Goal: Task Accomplishment & Management: Manage account settings

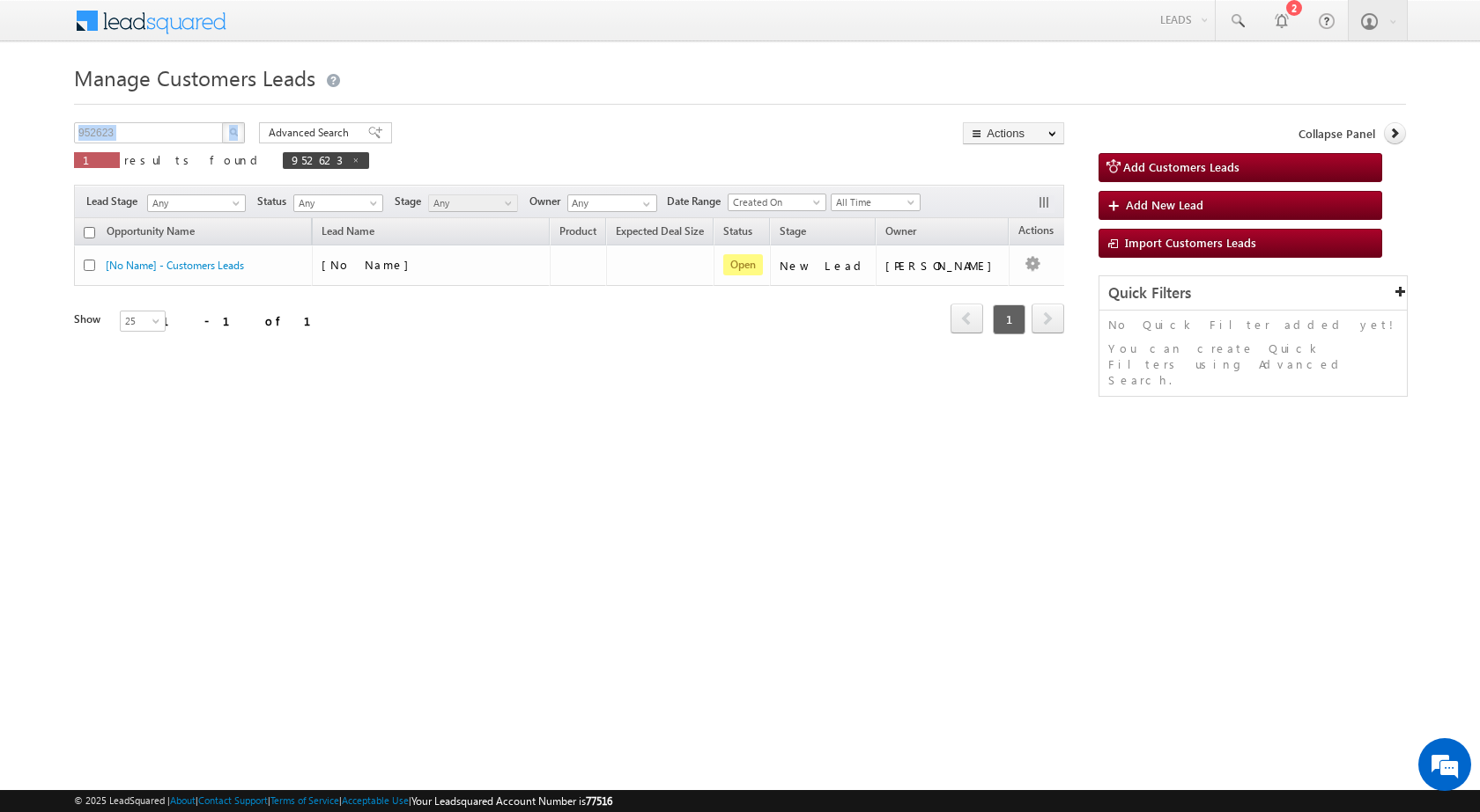
drag, startPoint x: 169, startPoint y: 121, endPoint x: 48, endPoint y: 122, distance: 121.0
click at [50, 121] on body "Menu [PERSON_NAME] sitar a7@ks erve." at bounding box center [740, 249] width 1480 height 499
click at [168, 132] on input "952623" at bounding box center [149, 132] width 151 height 21
paste input "65999"
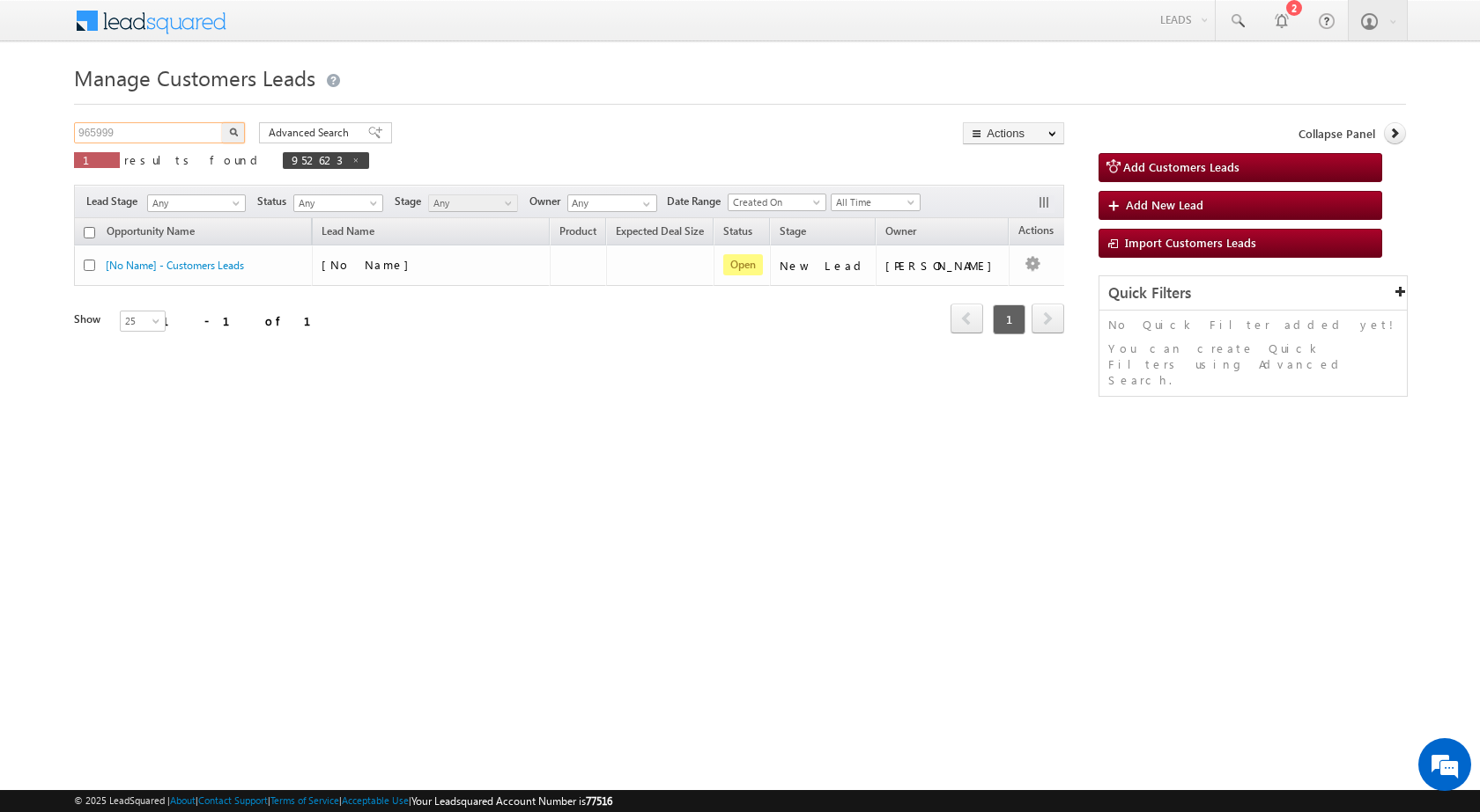
type input "965999"
click at [240, 125] on button "button" at bounding box center [233, 132] width 23 height 21
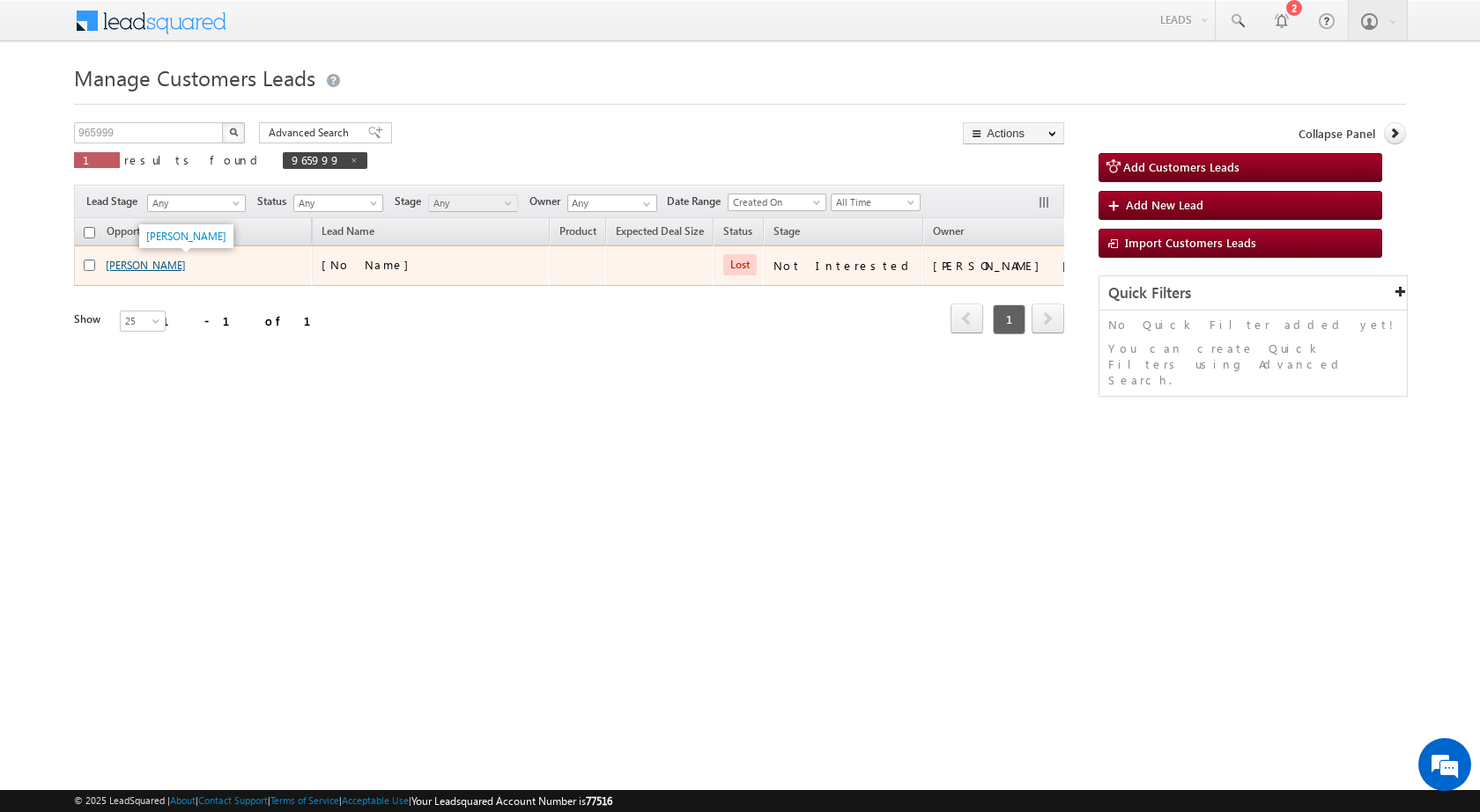
click at [180, 264] on link "[PERSON_NAME]" at bounding box center [146, 265] width 80 height 13
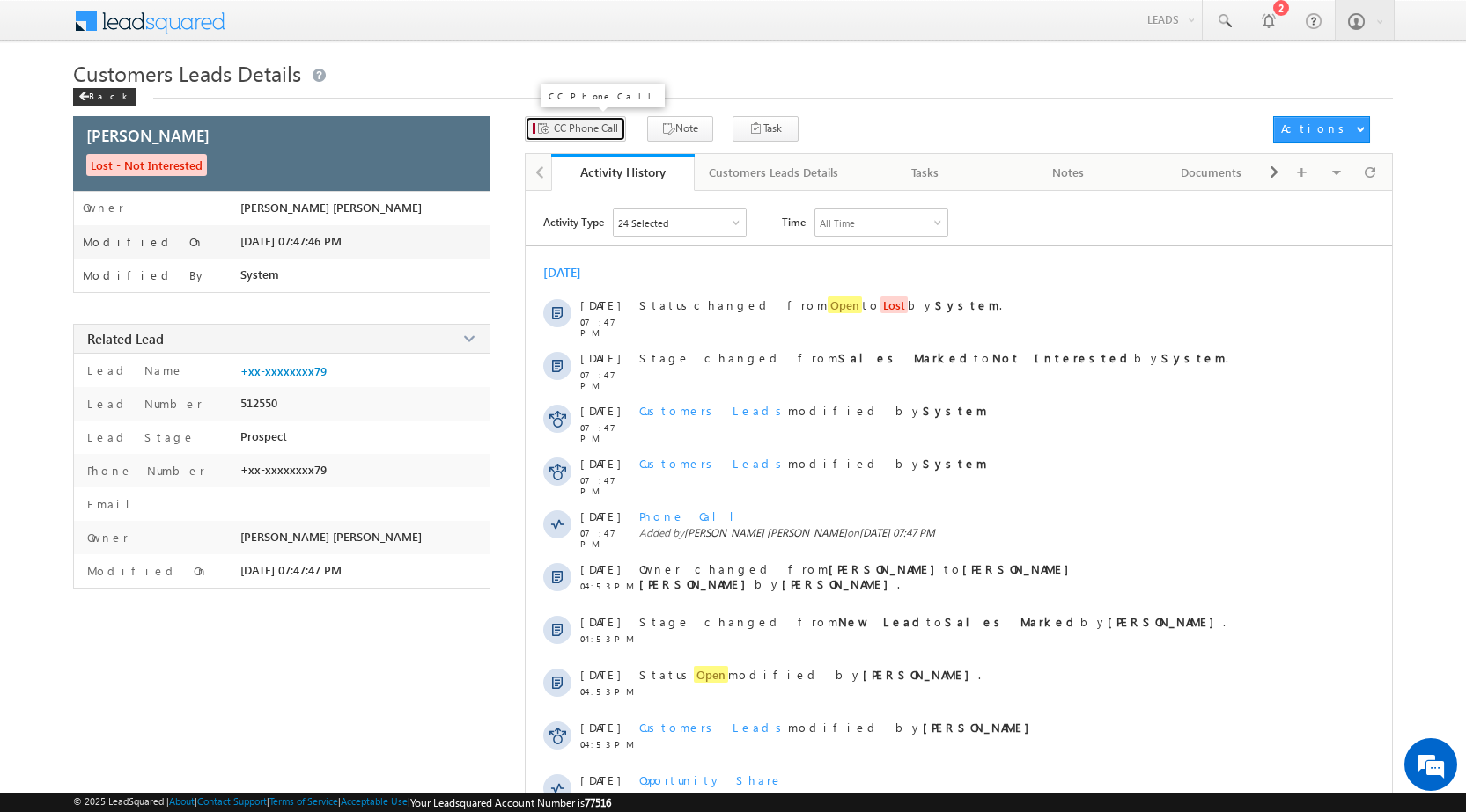
click at [568, 136] on button "CC Phone Call" at bounding box center [574, 129] width 101 height 26
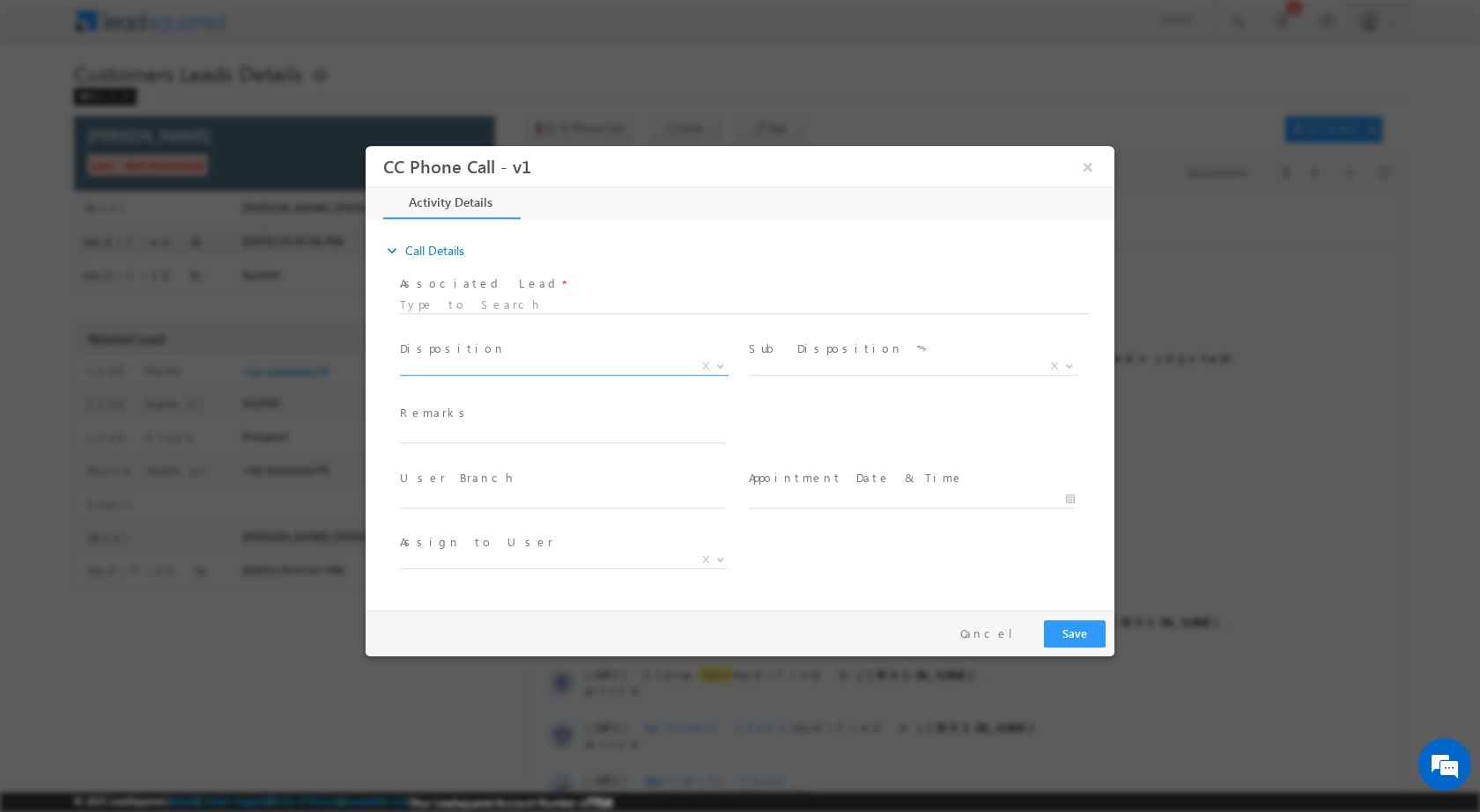
click at [718, 363] on b at bounding box center [720, 364] width 10 height 7
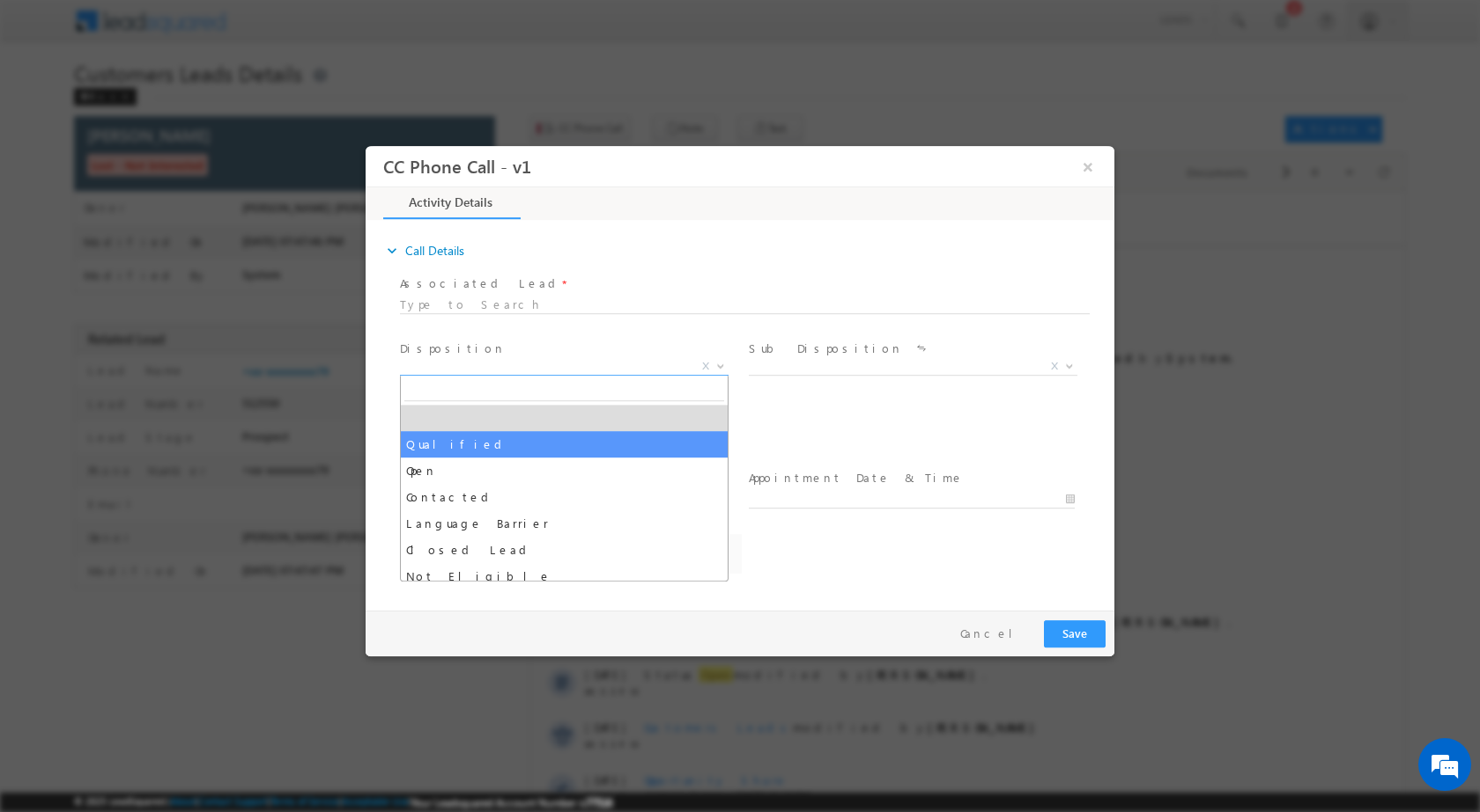
select select "Rose.Shyse+sgrl@leadsquared.com"
select select "Qualified"
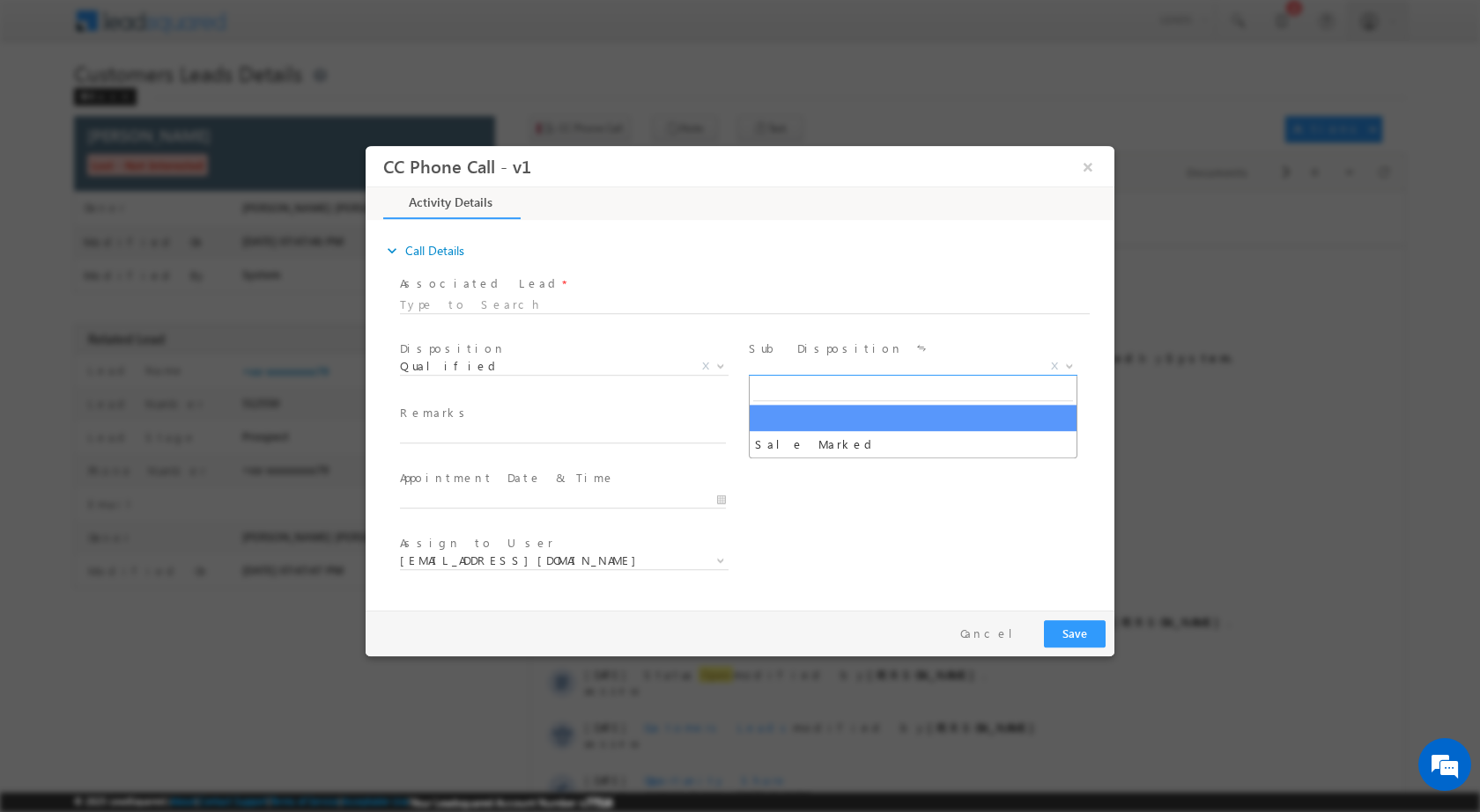
click at [1062, 360] on span at bounding box center [1067, 365] width 18 height 23
click at [1072, 363] on b at bounding box center [1069, 364] width 10 height 7
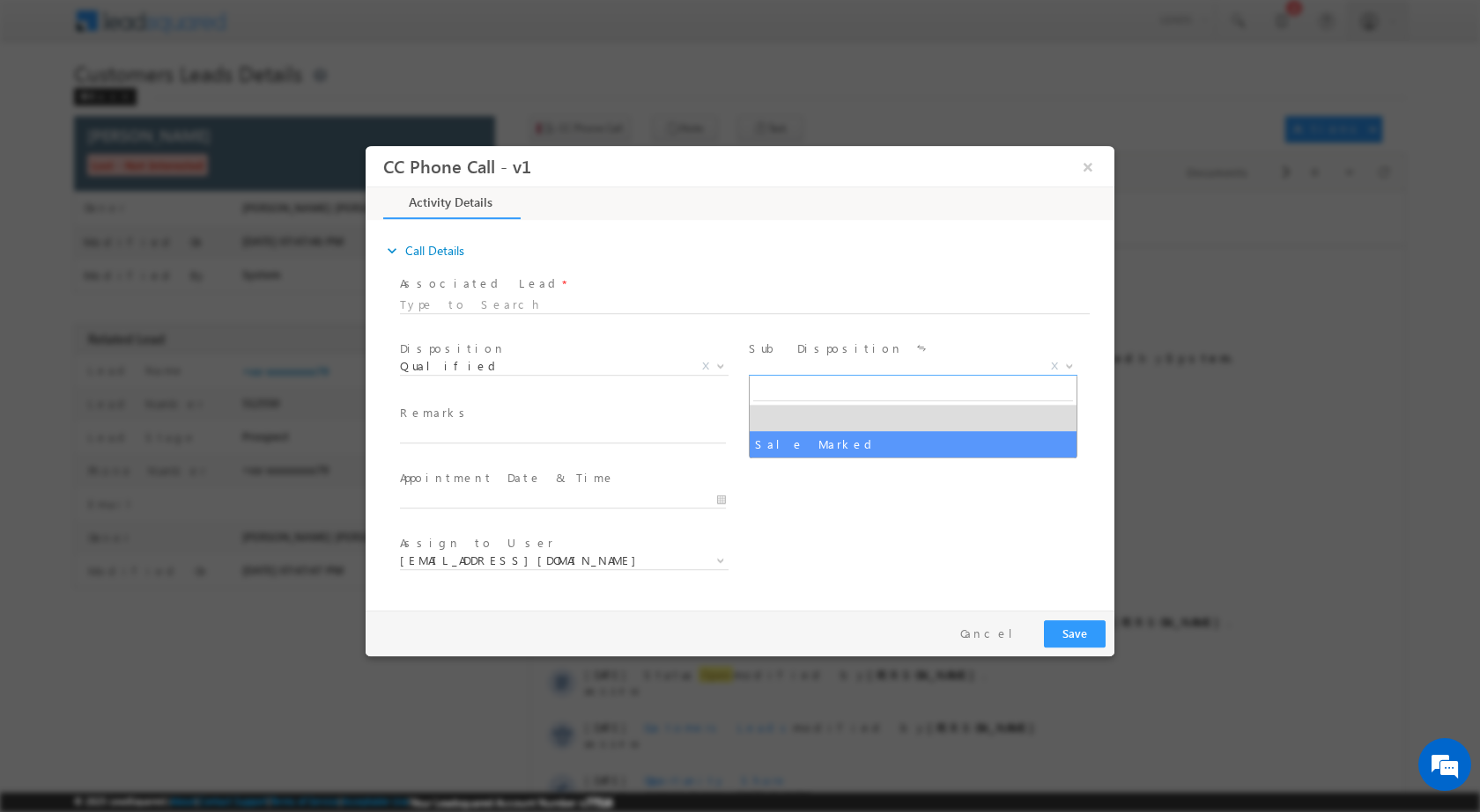
select select "Sale Marked"
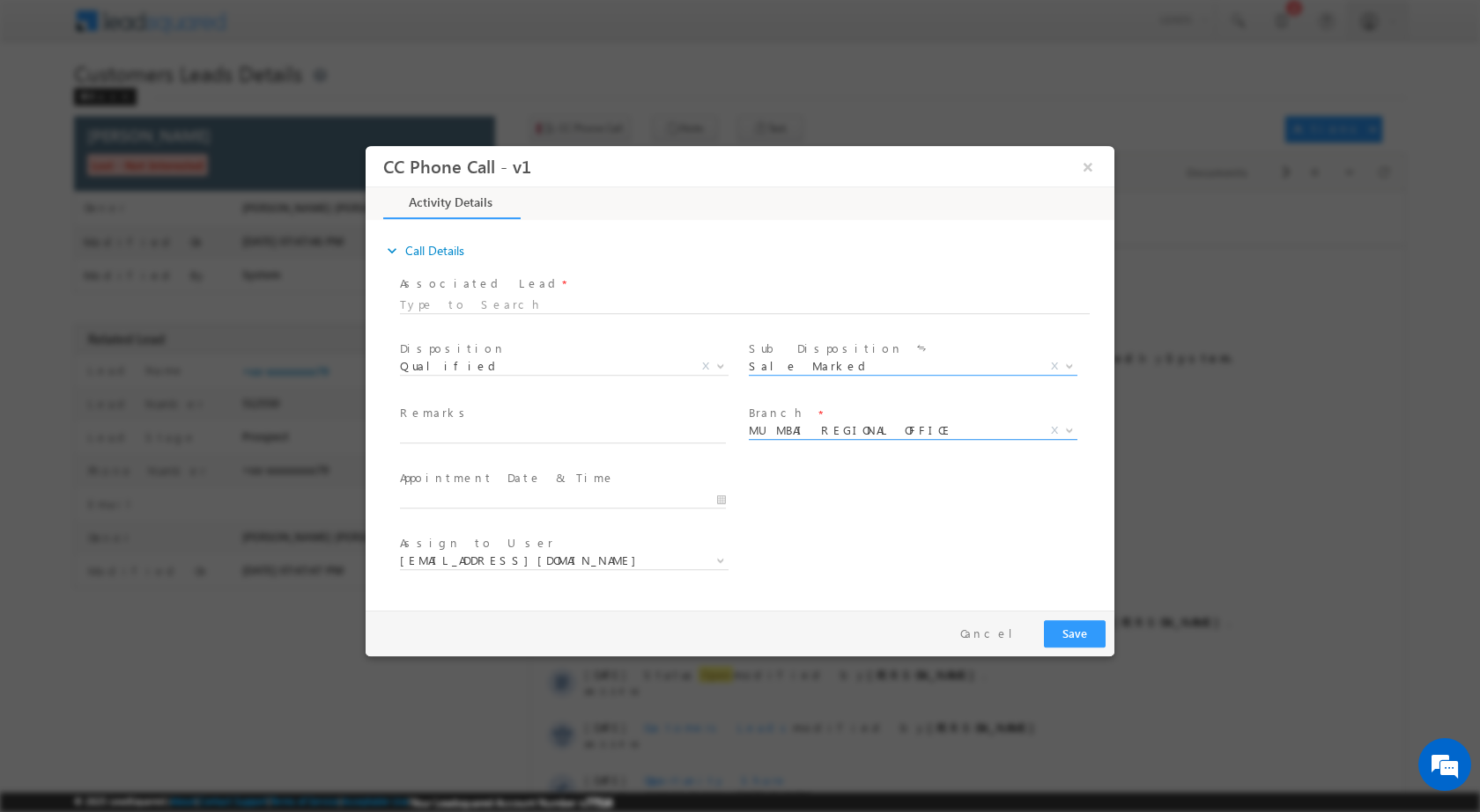
click at [1065, 427] on b at bounding box center [1069, 429] width 10 height 7
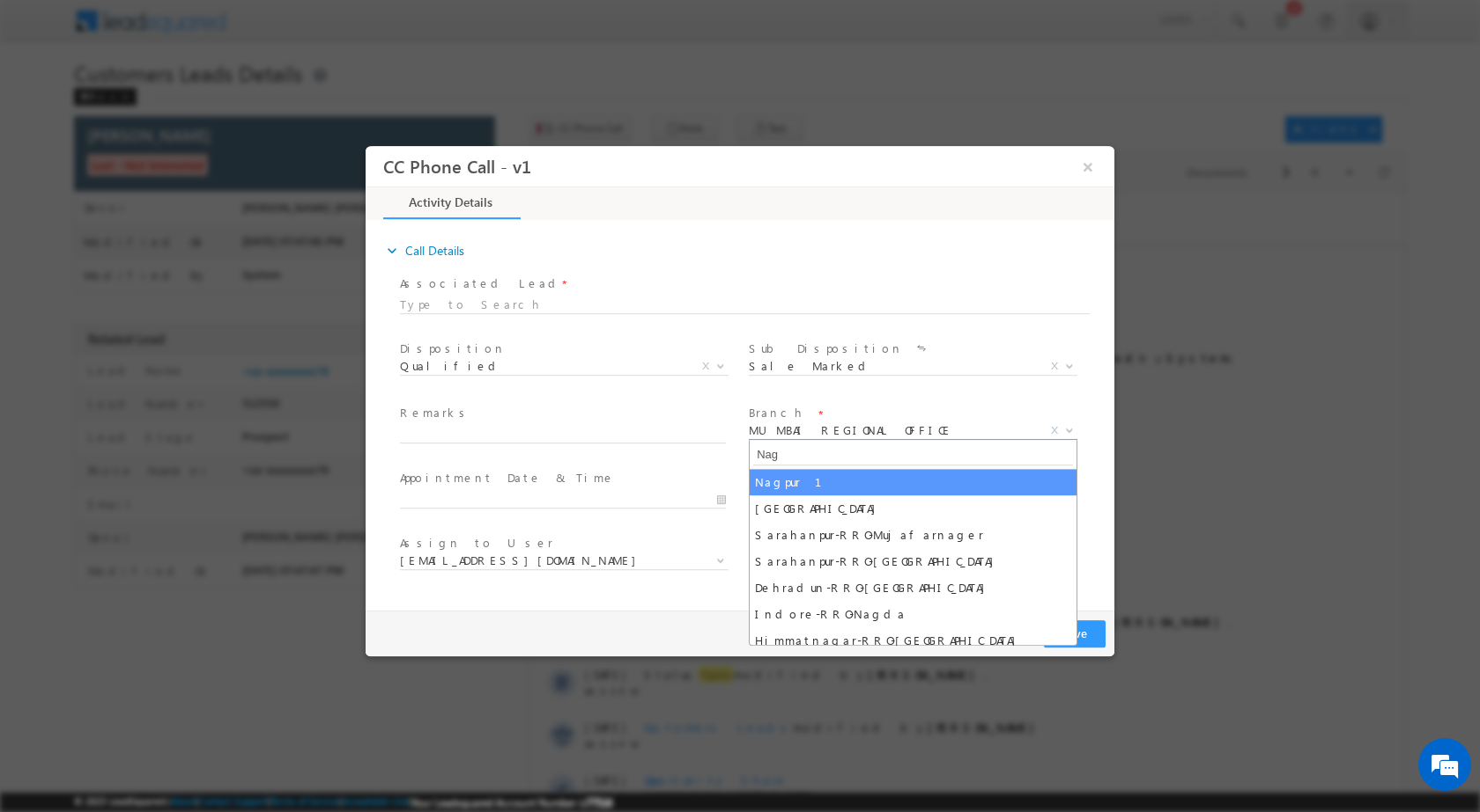
type input "Nag"
select select "Nagpur 1"
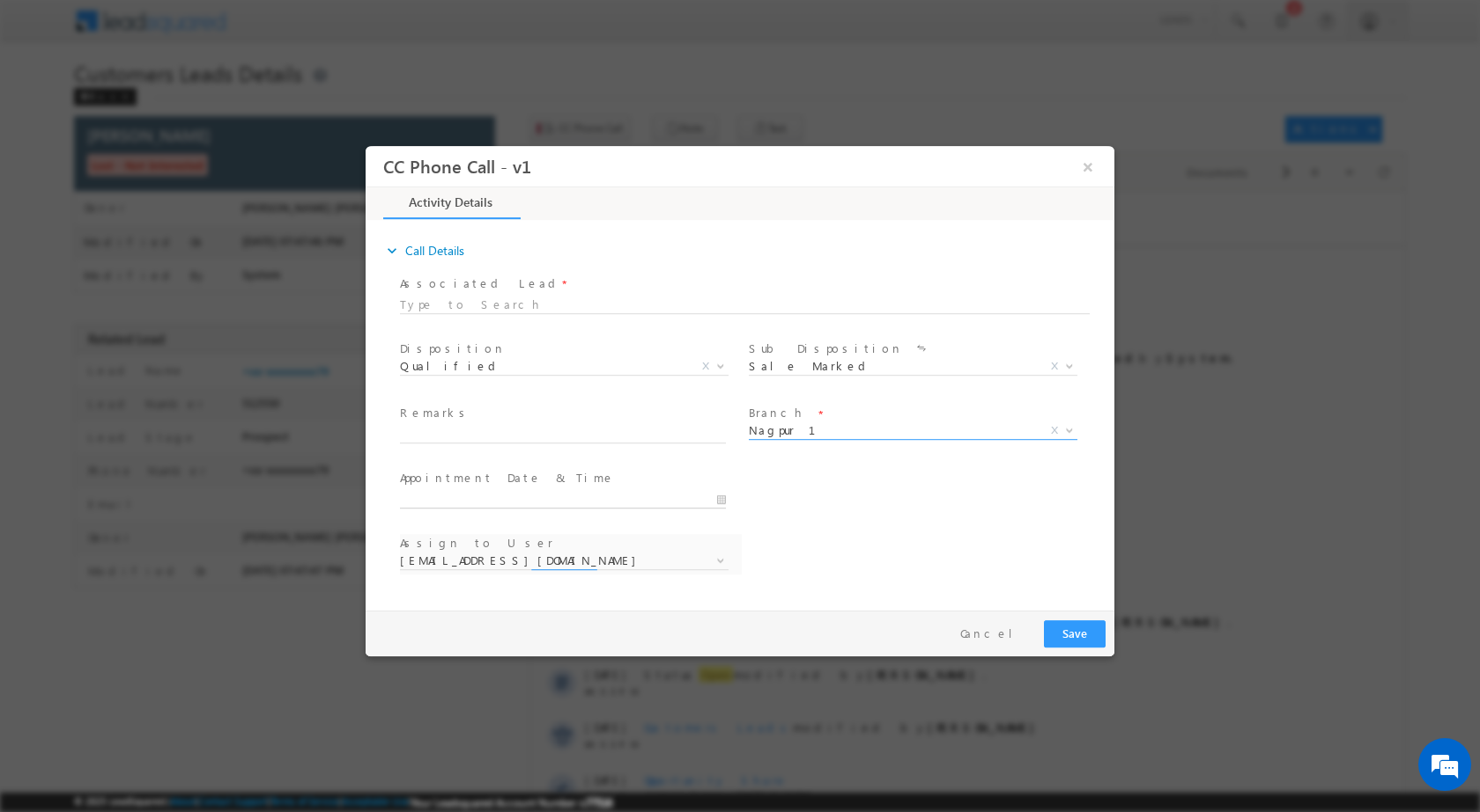
type input "10/07/2025 11:06 AM"
click at [716, 500] on input "10/07/2025 11:06 AM" at bounding box center [562, 499] width 326 height 18
select select "anil.shewade@sgrlimited.in"
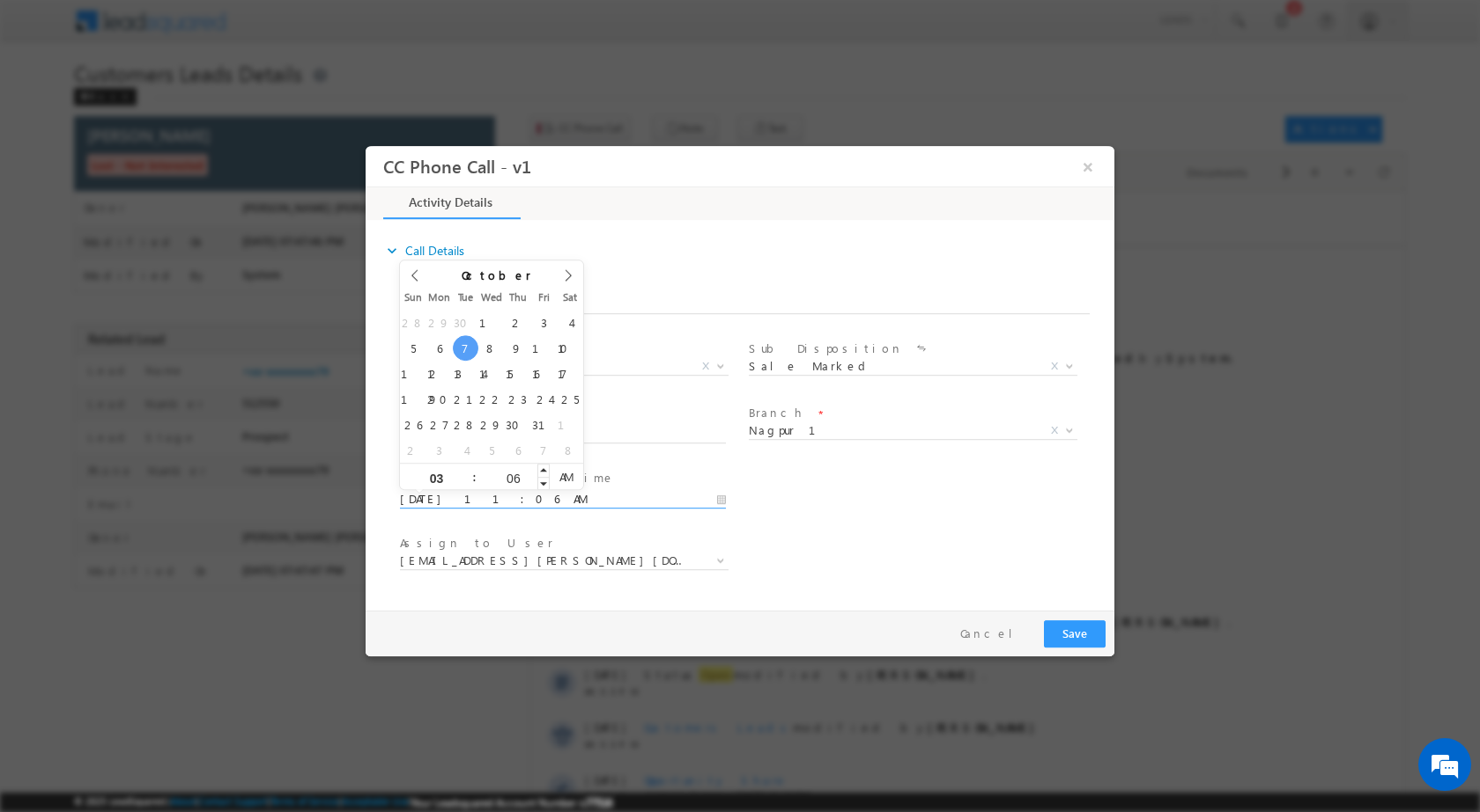
type input "03"
type input "10/07/2025 3:06 AM"
click at [511, 474] on input "06" at bounding box center [512, 478] width 73 height 11
type input "00"
type input "10/07/2025 3:00 PM"
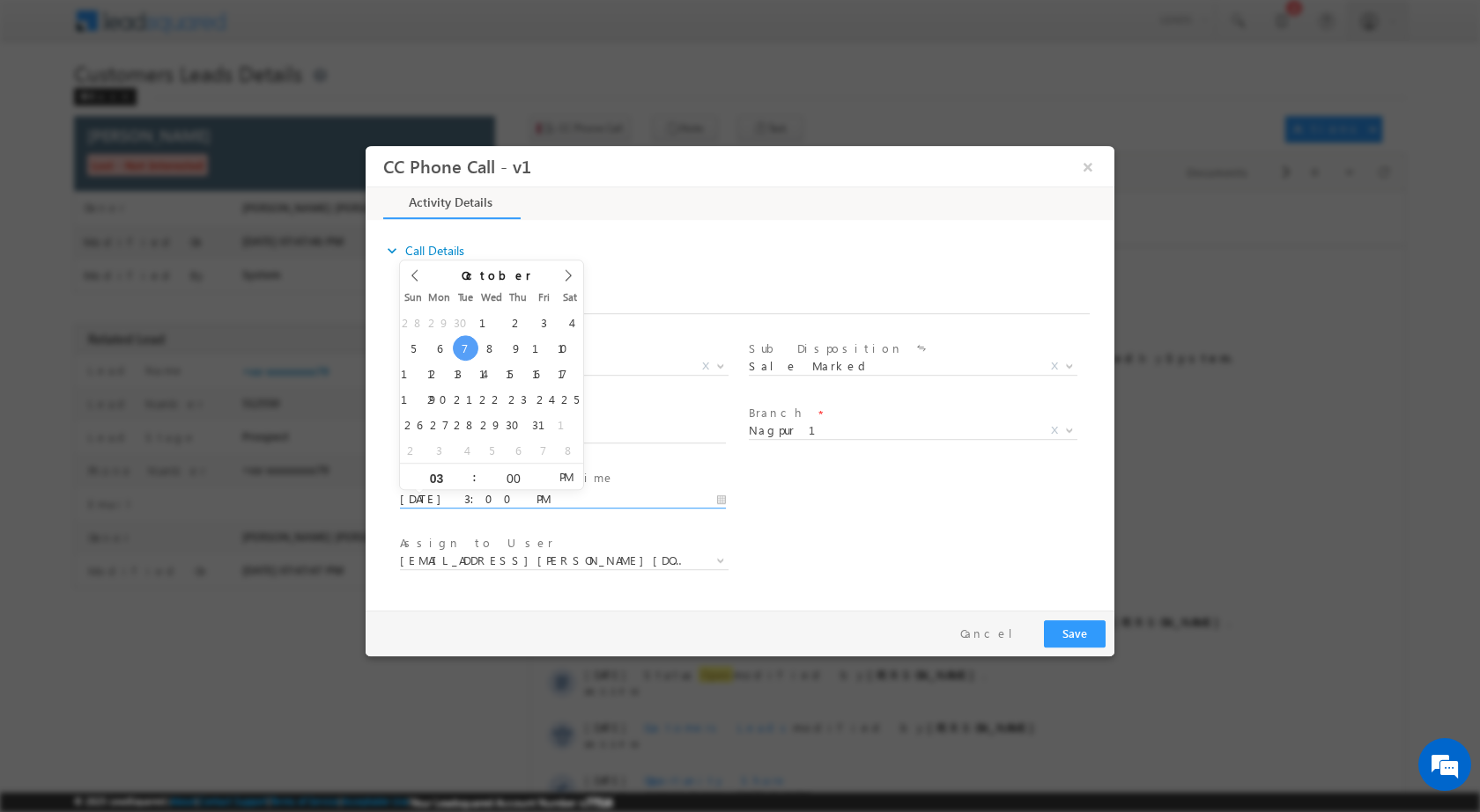
click at [555, 472] on span "PM" at bounding box center [565, 476] width 32 height 26
click at [964, 528] on div "User Branch * Appointment Date & Time * 10/07/2025 3:00 PM" at bounding box center [756, 497] width 718 height 65
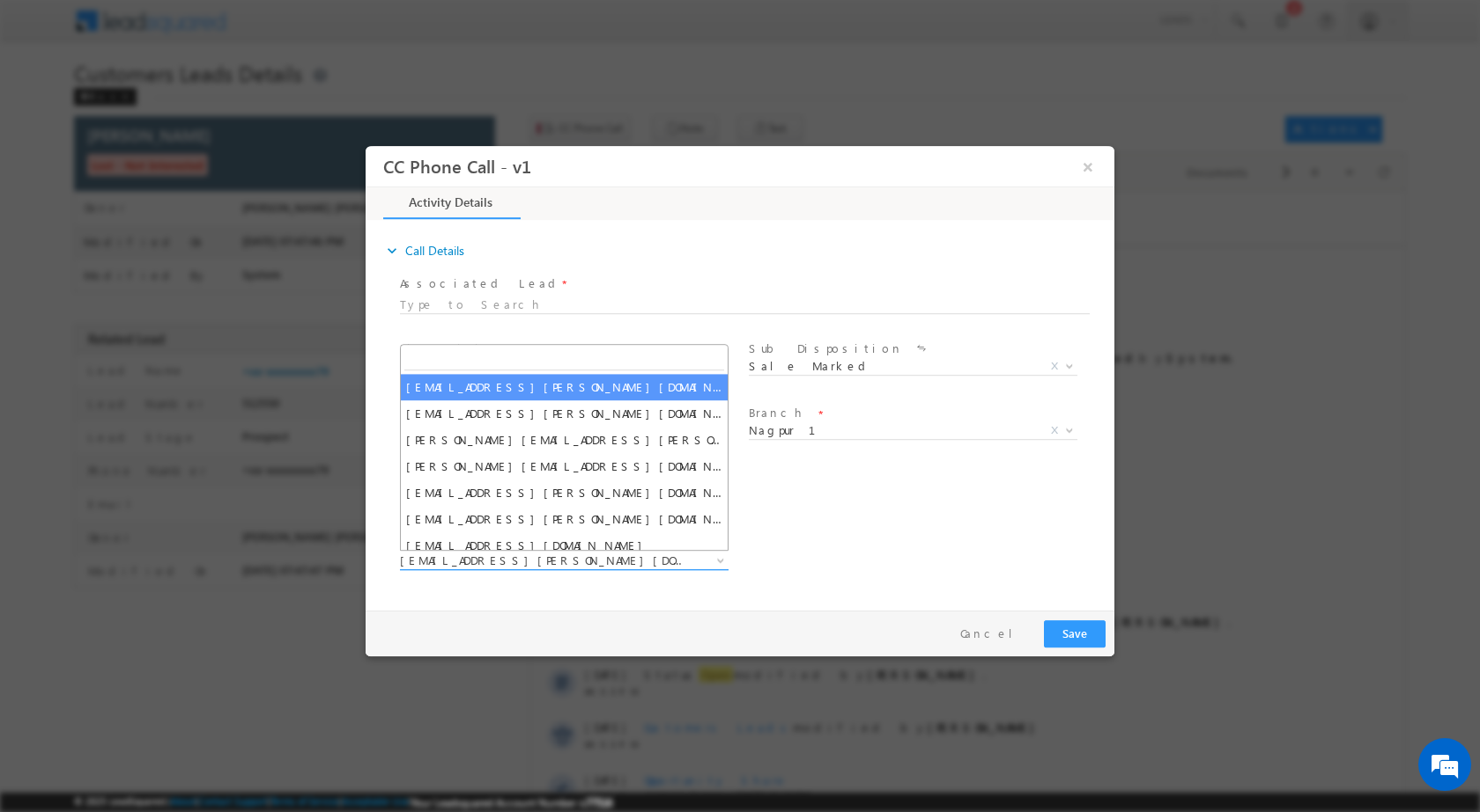
click at [719, 556] on b at bounding box center [720, 559] width 10 height 7
paste input "ashish.bhati@sgrlimited.in"
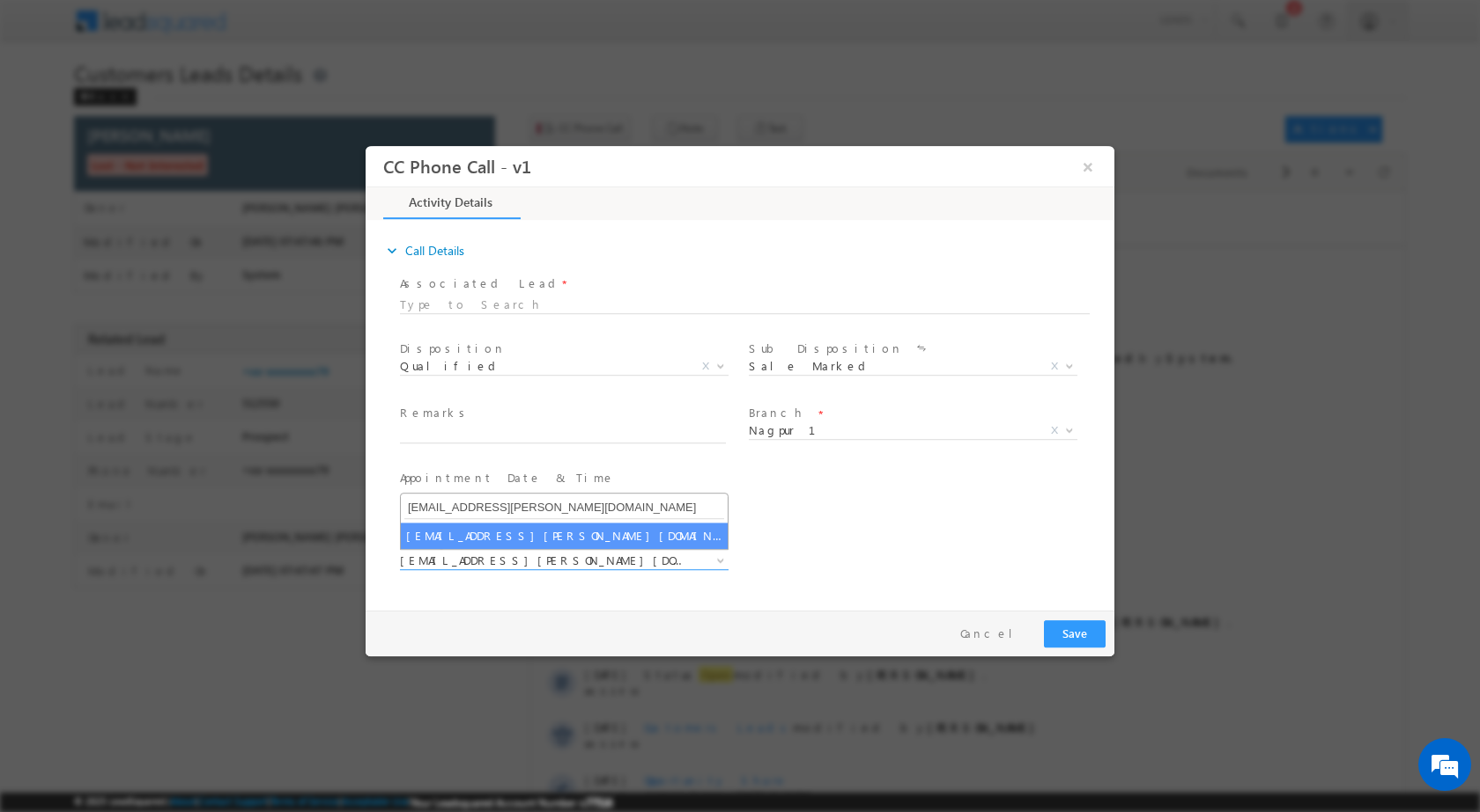
type input "ashish.bhati@sgrlimited.in"
select select "ashish.bhati@sgrlimited.in"
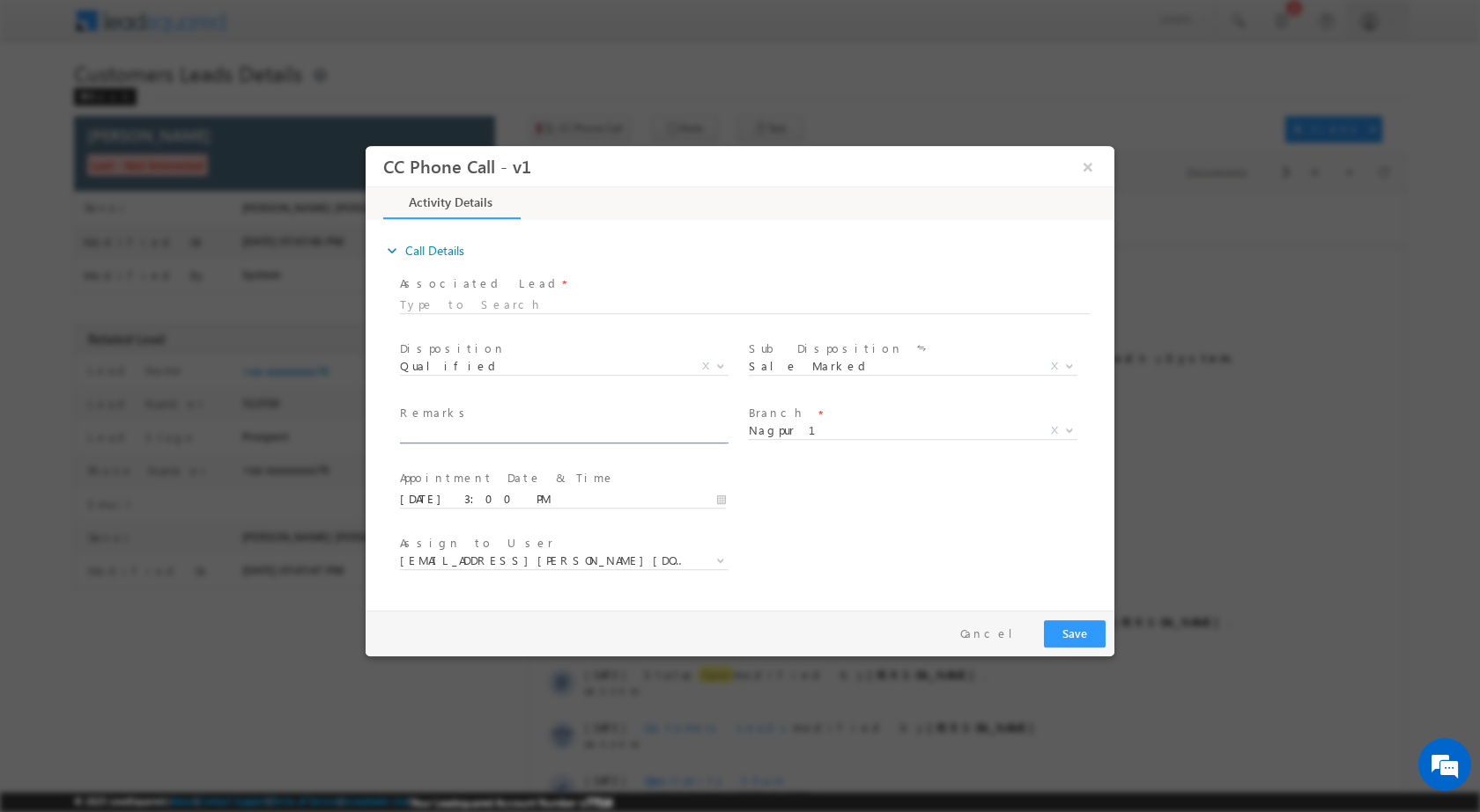
click at [456, 434] on input "text" at bounding box center [562, 433] width 326 height 18
paste input "07/10- Customer name is Asha Ashok Paturkar Property address is 441113 Nagpur I…"
type input "07/10- Customer name is Asha Ashok Paturkar Property address is 441113 Nagpur I…"
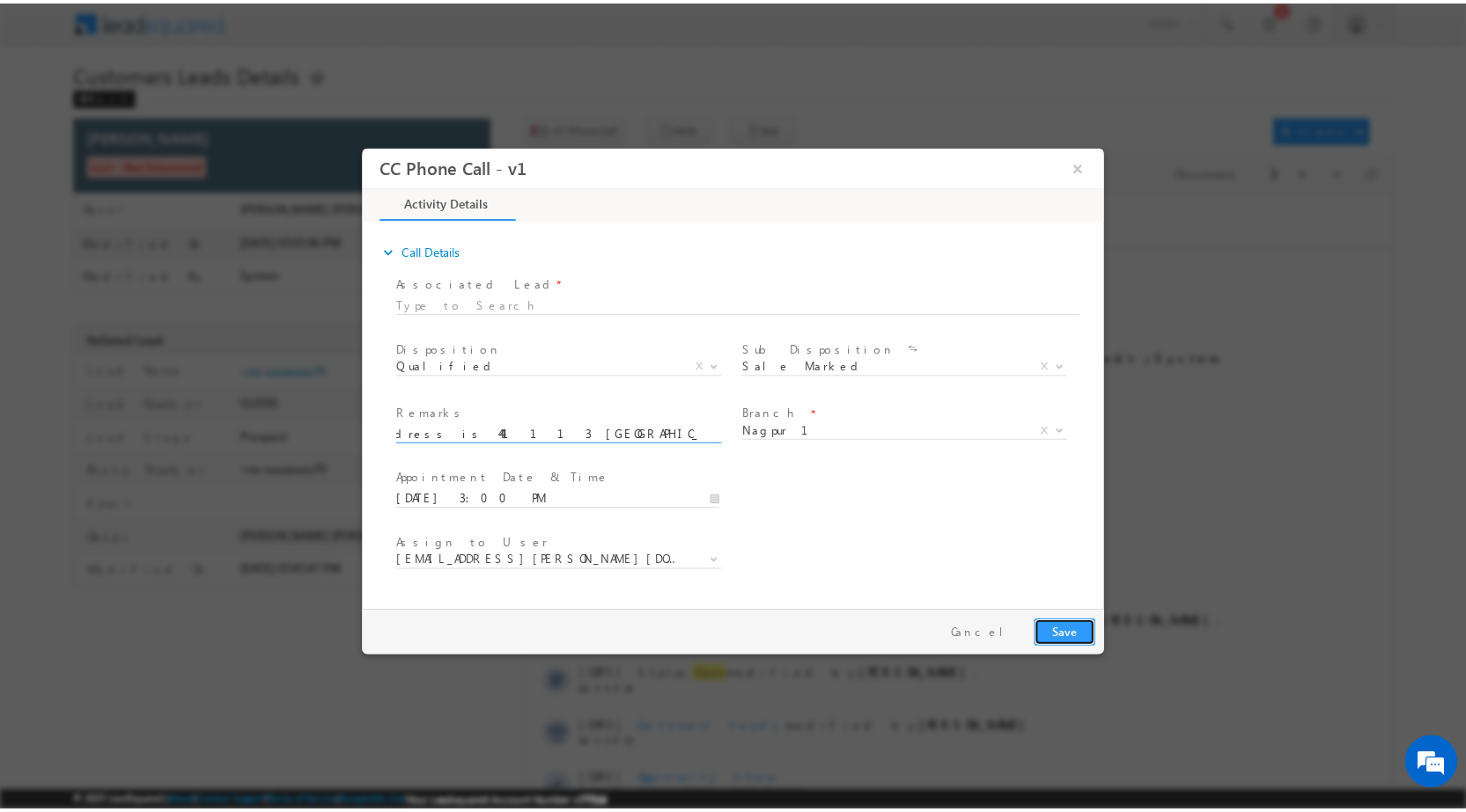
scroll to position [0, 0]
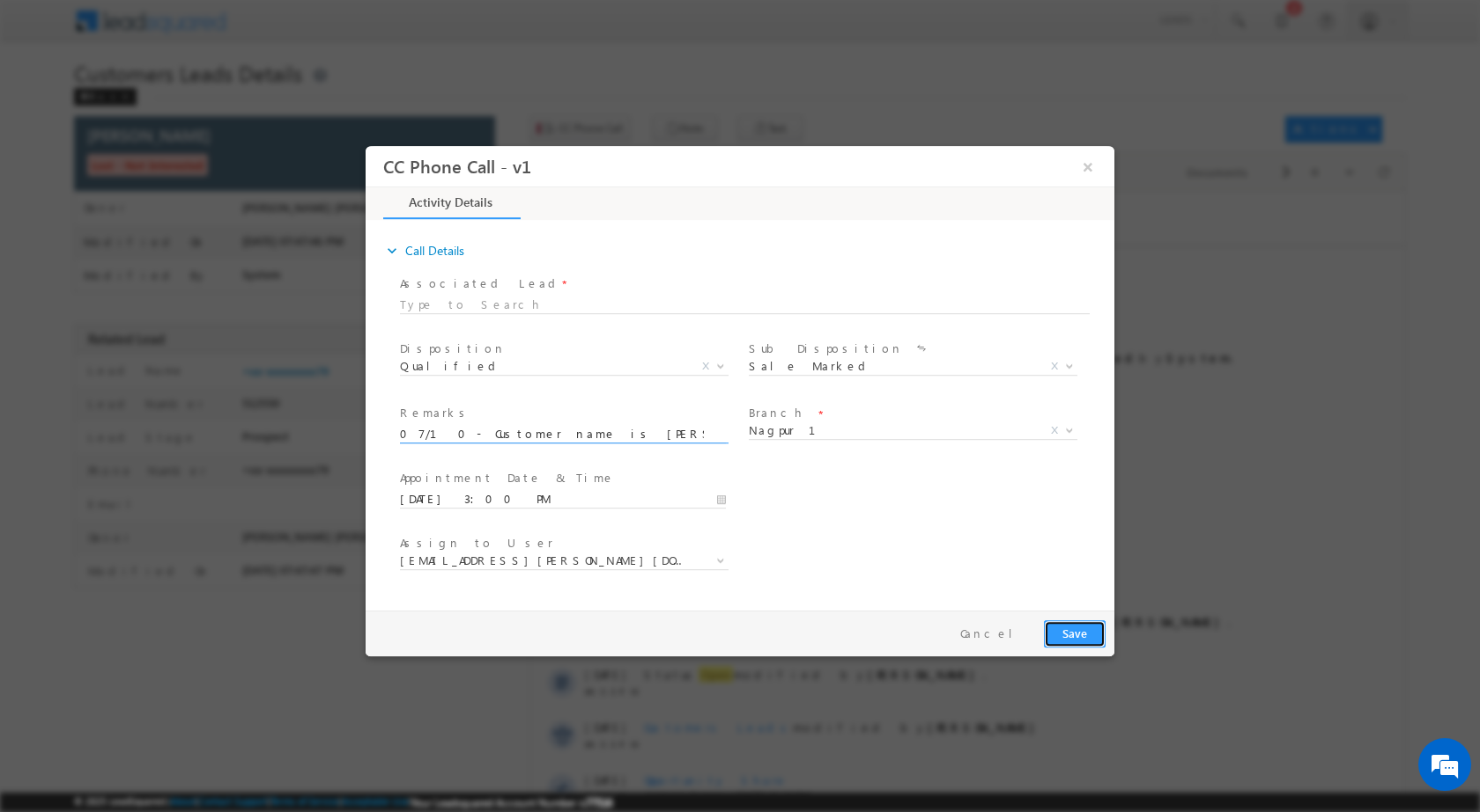
click at [1062, 630] on button "Save" at bounding box center [1074, 633] width 62 height 27
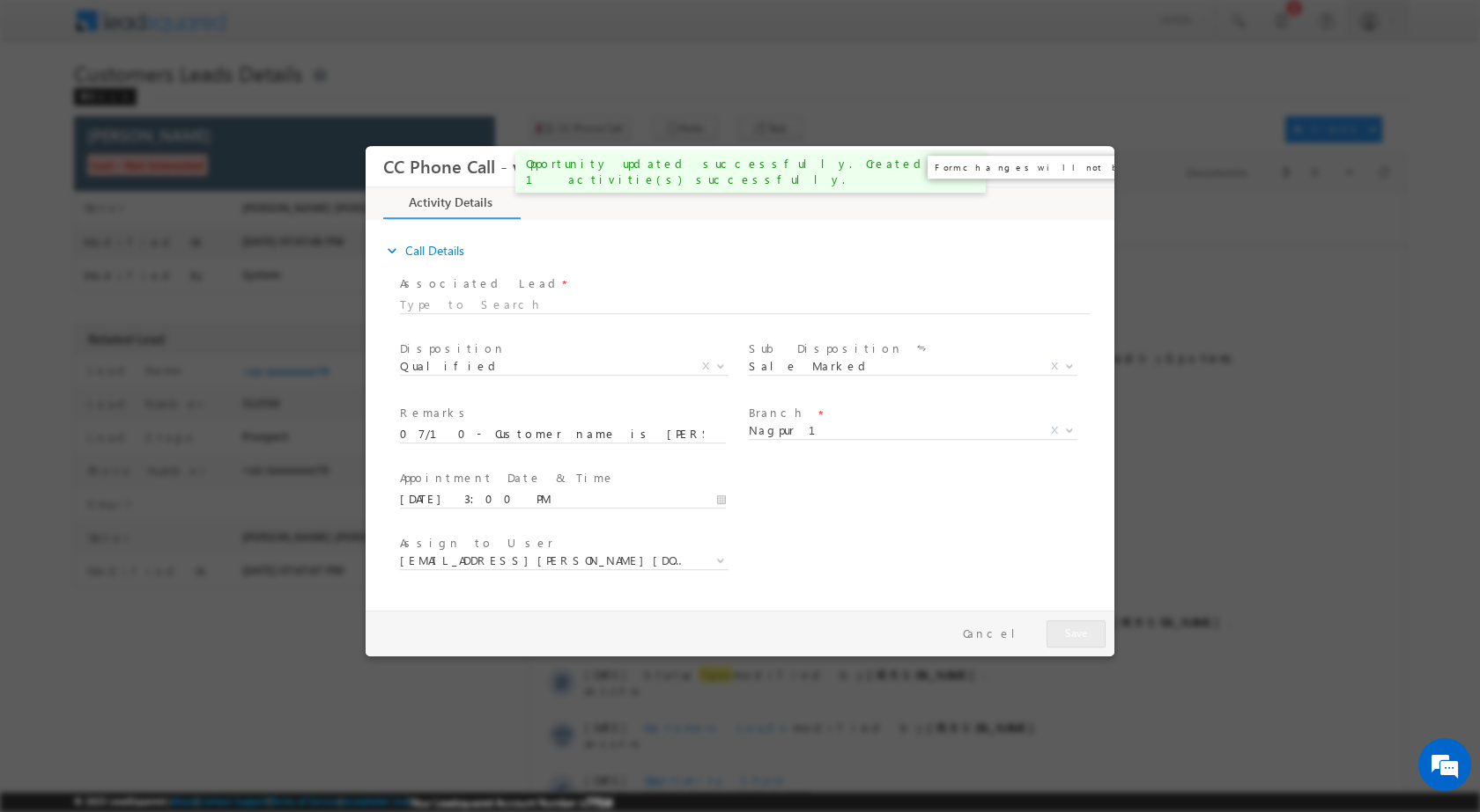
click at [1091, 168] on button "×" at bounding box center [1088, 166] width 30 height 32
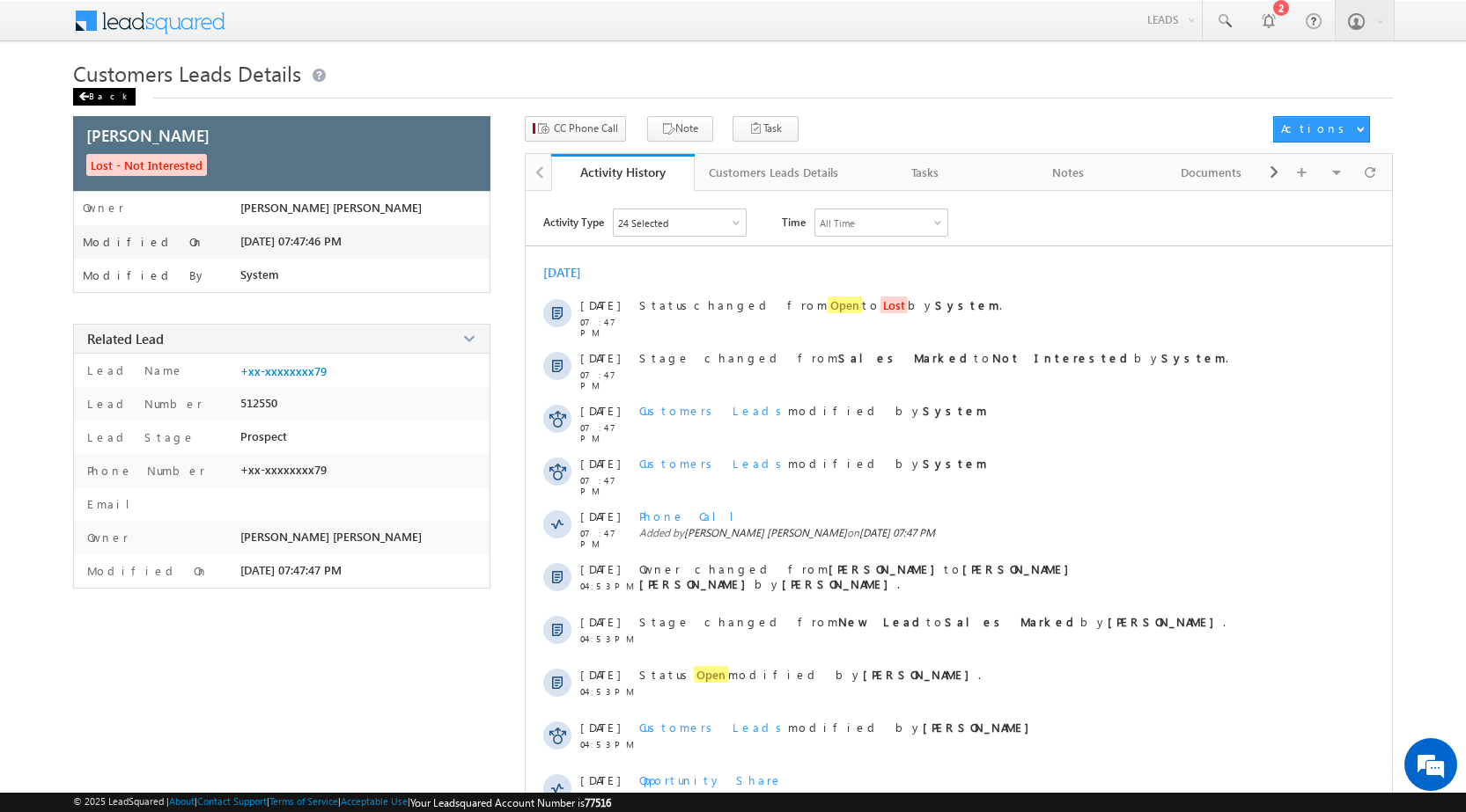
click at [103, 96] on div "Back" at bounding box center [104, 97] width 62 height 18
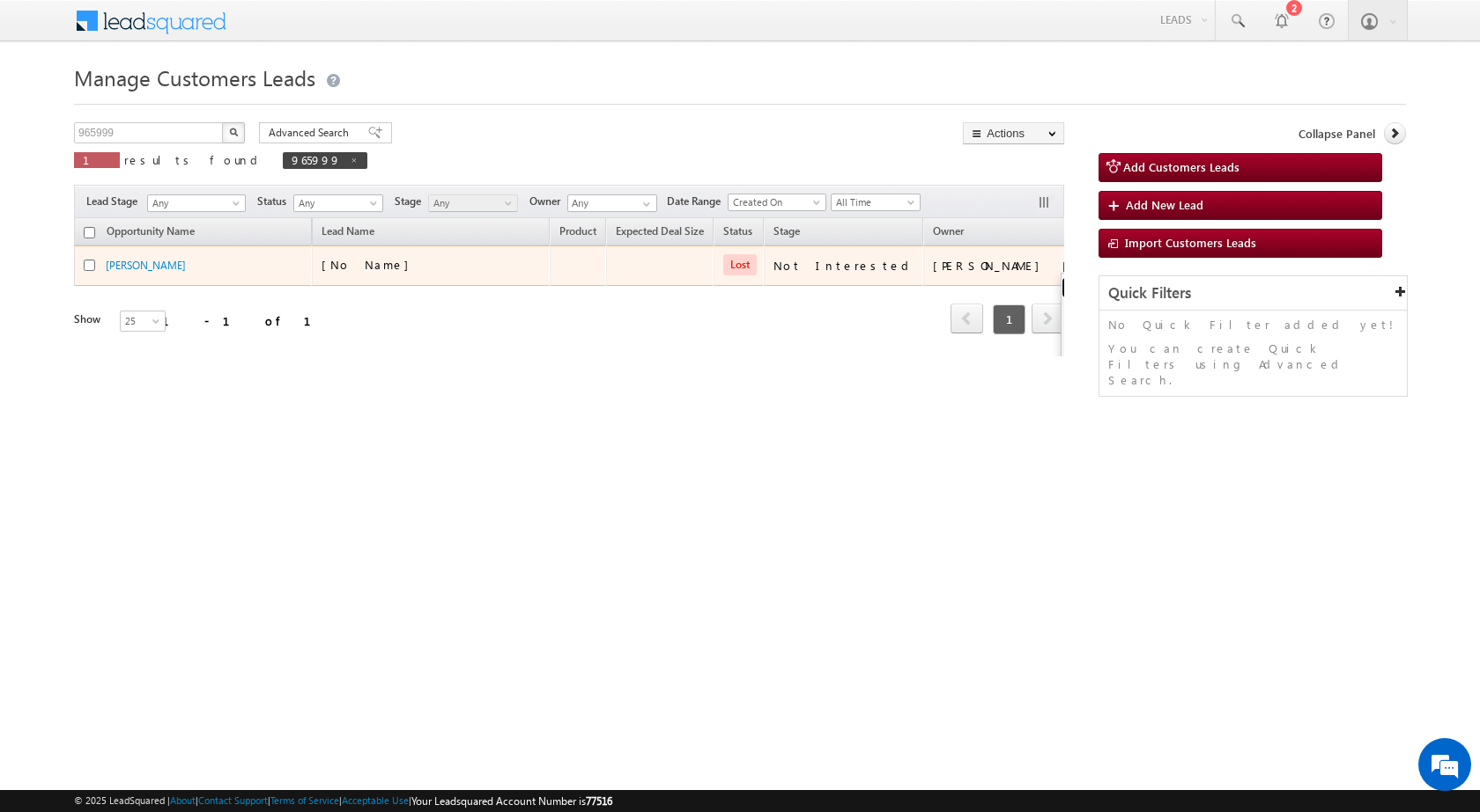
click at [1061, 284] on link "Edit" at bounding box center [1105, 288] width 88 height 21
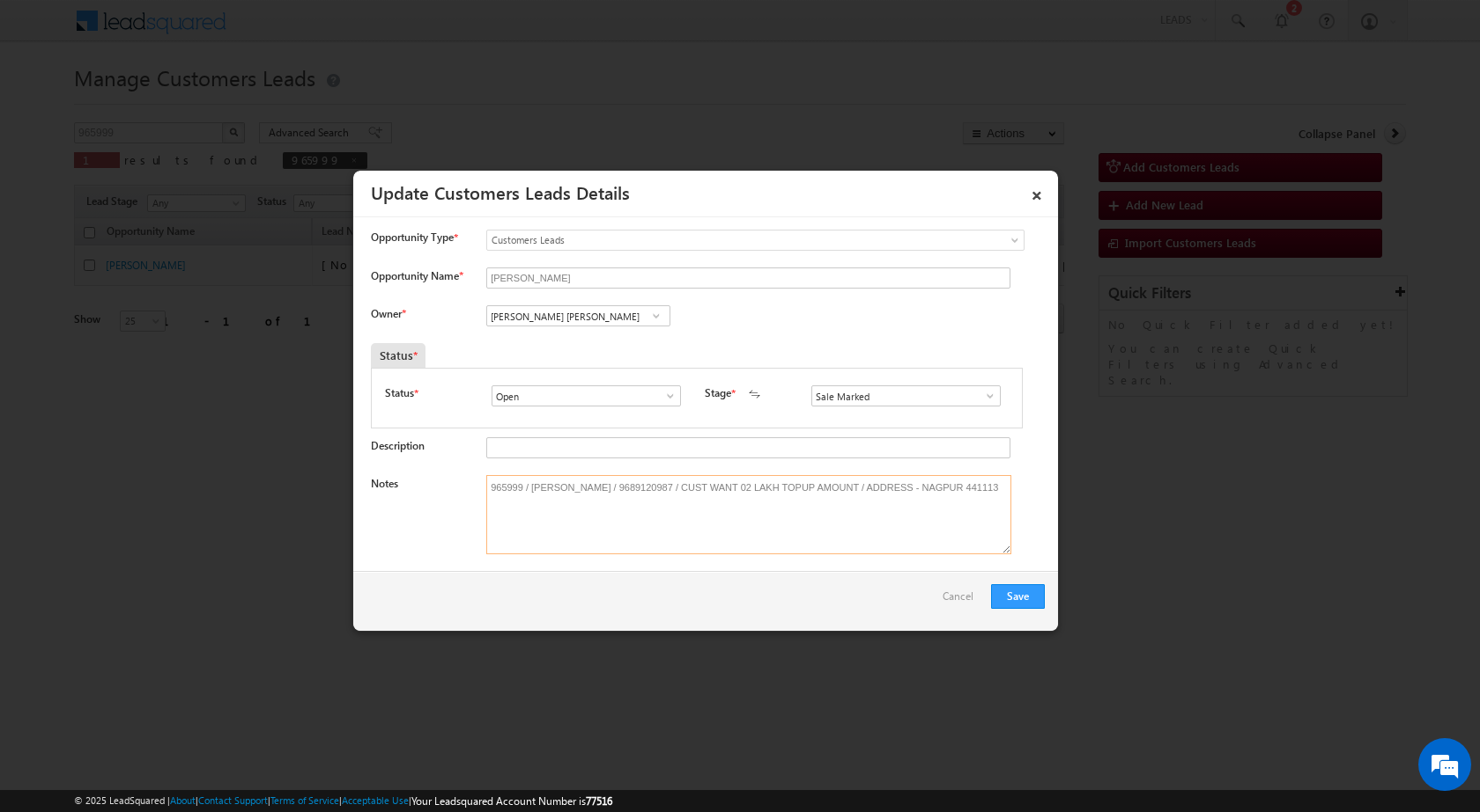
click at [661, 489] on textarea "965999 / Asha Ashok Paturkar / 9689120987 / CUST WANT 02 LAKH TOPUP AMOUNT / AD…" at bounding box center [748, 515] width 525 height 79
paste textarea "07/10- Customer name is [PERSON_NAME] Property address is 441113 [GEOGRAPHIC_DA…"
type textarea "07/10- Customer name is Asha Ashok Paturkar Property address is 441113 Nagpur I…"
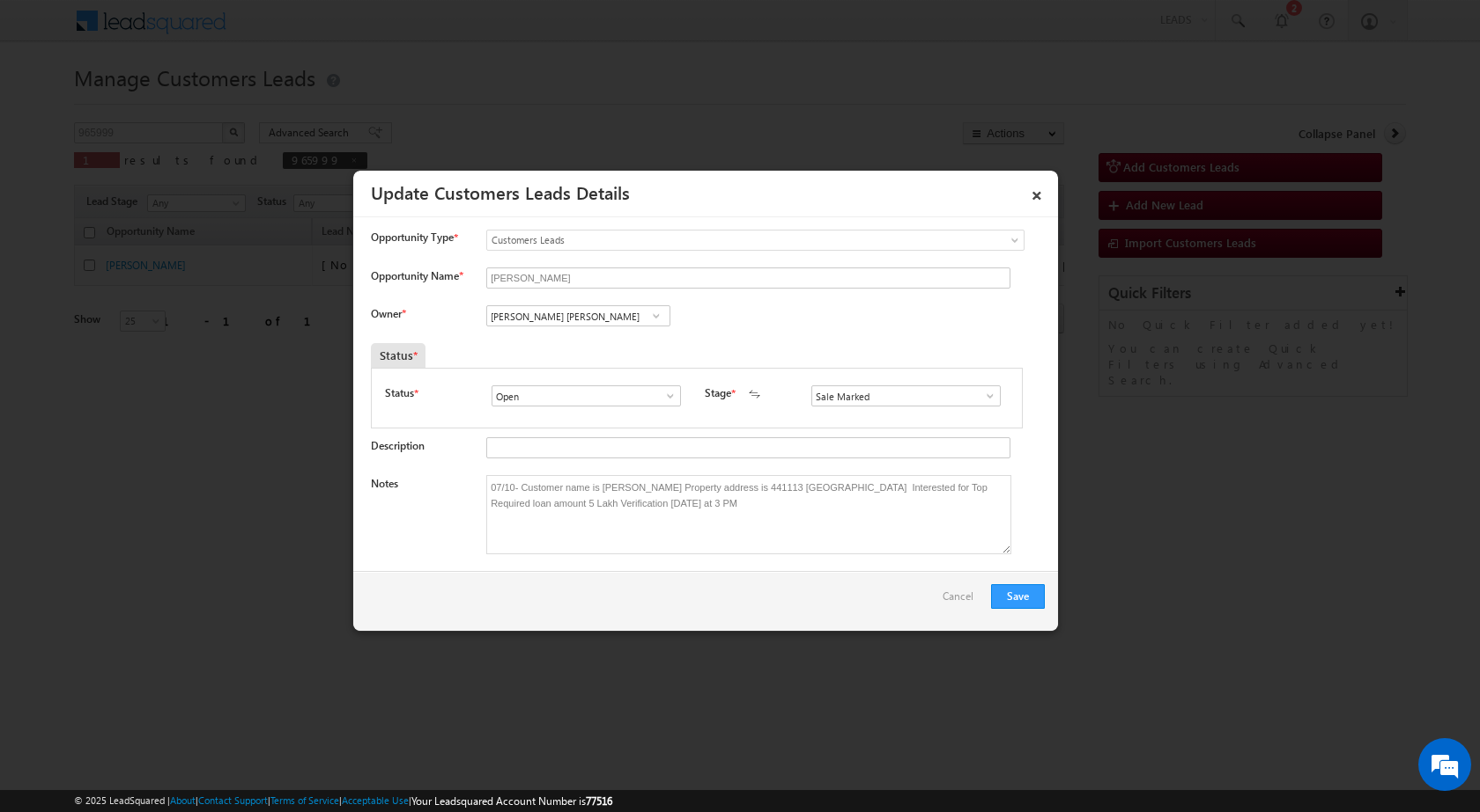
click at [657, 318] on span at bounding box center [656, 315] width 18 height 14
click at [1010, 596] on button "Save" at bounding box center [1017, 597] width 54 height 25
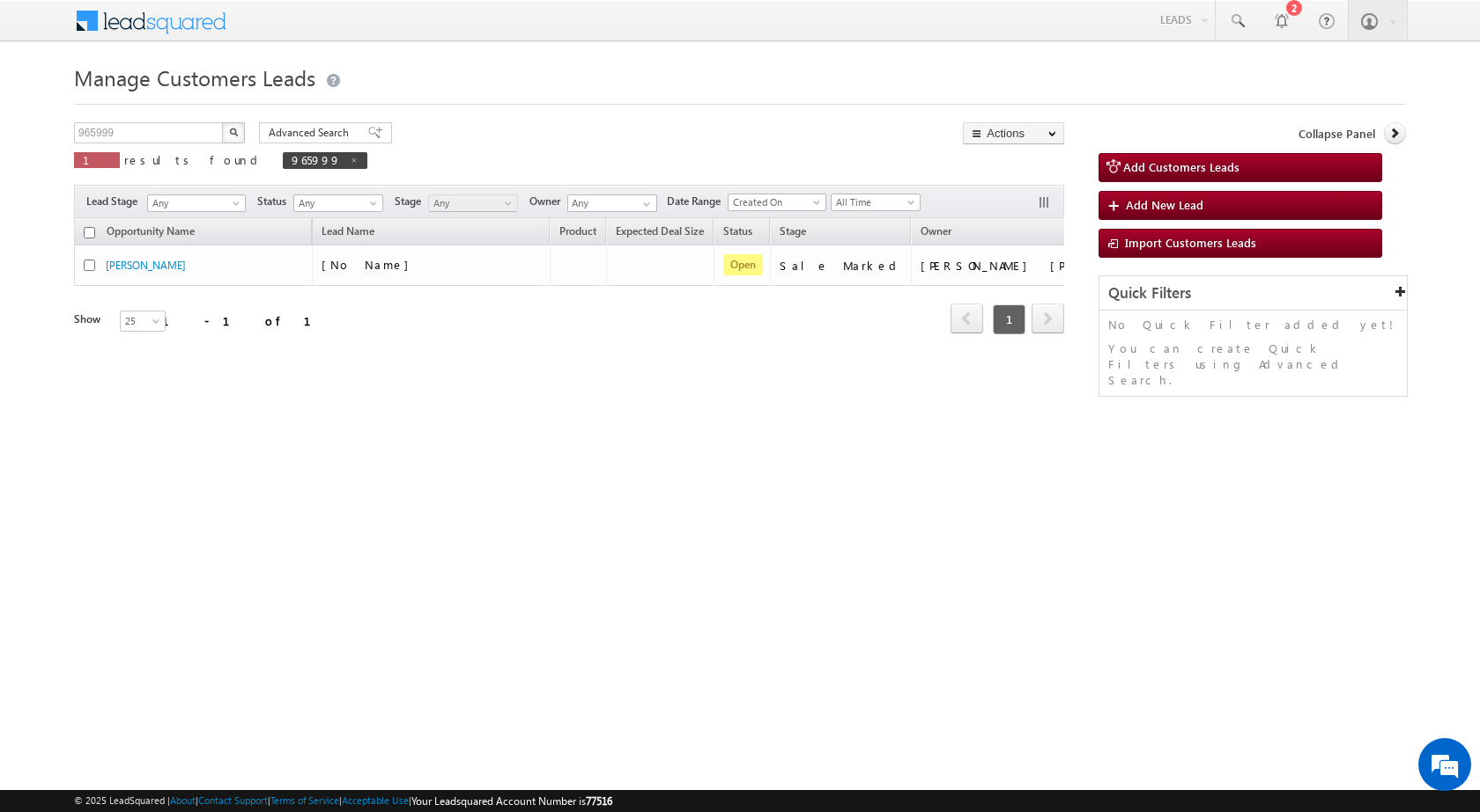
click at [617, 513] on html "Menu Rubi Yadav sitar a7@ks erve." at bounding box center [740, 272] width 1480 height 543
drag, startPoint x: 146, startPoint y: 140, endPoint x: 17, endPoint y: 138, distance: 129.0
click at [17, 138] on body "Menu Rubi Yadav sitar a7@ks erve." at bounding box center [740, 249] width 1480 height 499
paste input "80"
type input "965980"
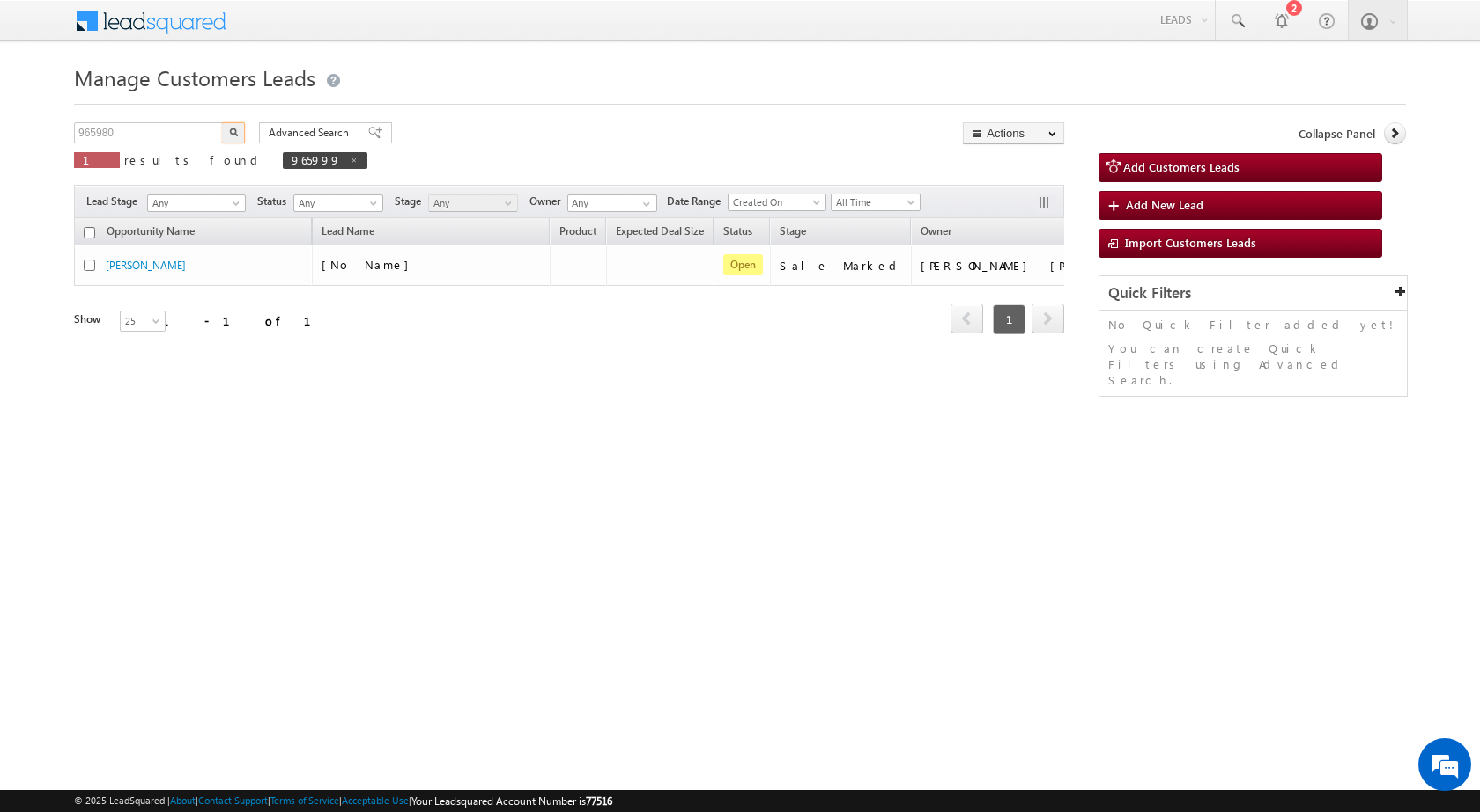
click at [233, 135] on img "button" at bounding box center [233, 132] width 9 height 9
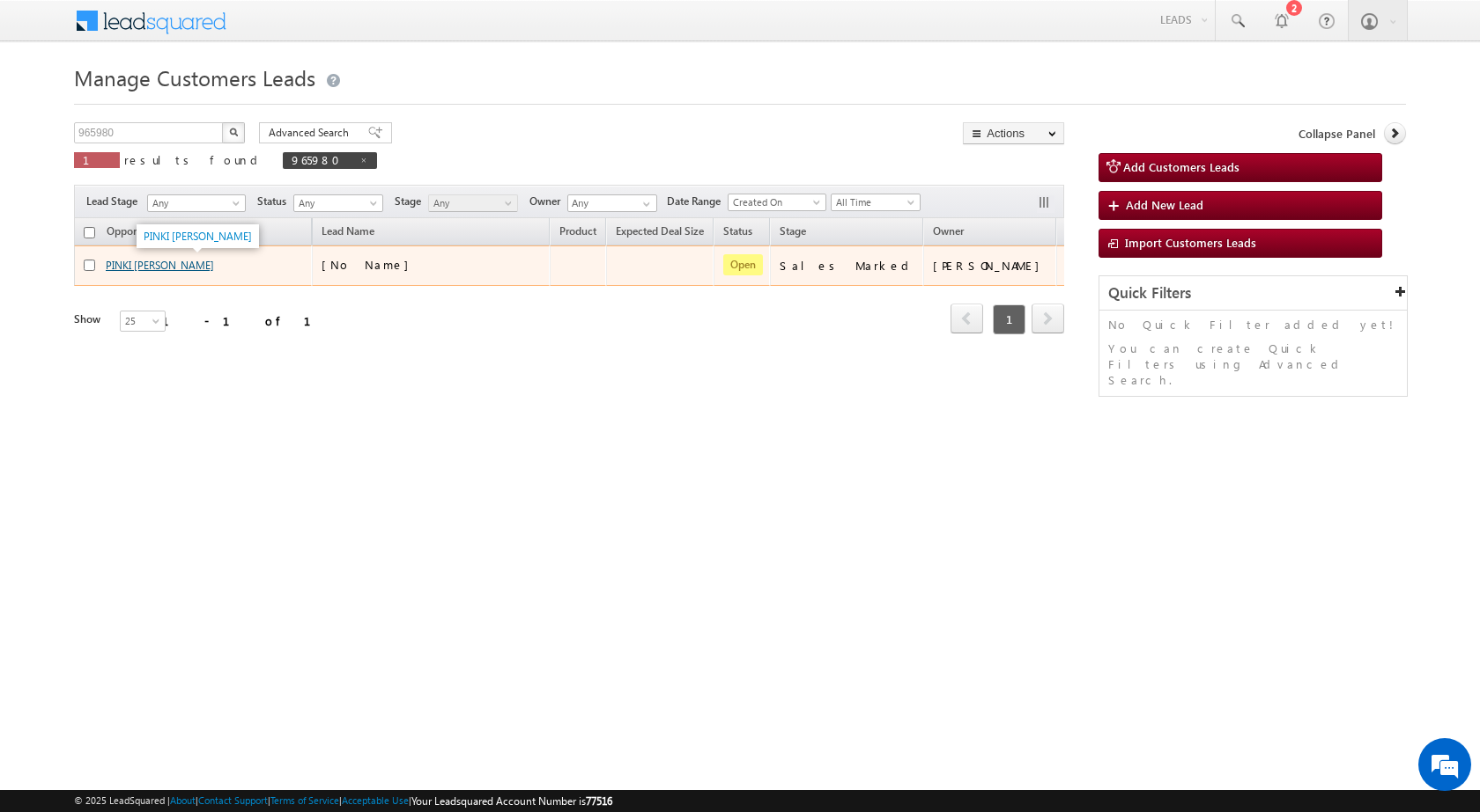
click at [148, 260] on link "PINKI [PERSON_NAME]" at bounding box center [160, 265] width 108 height 13
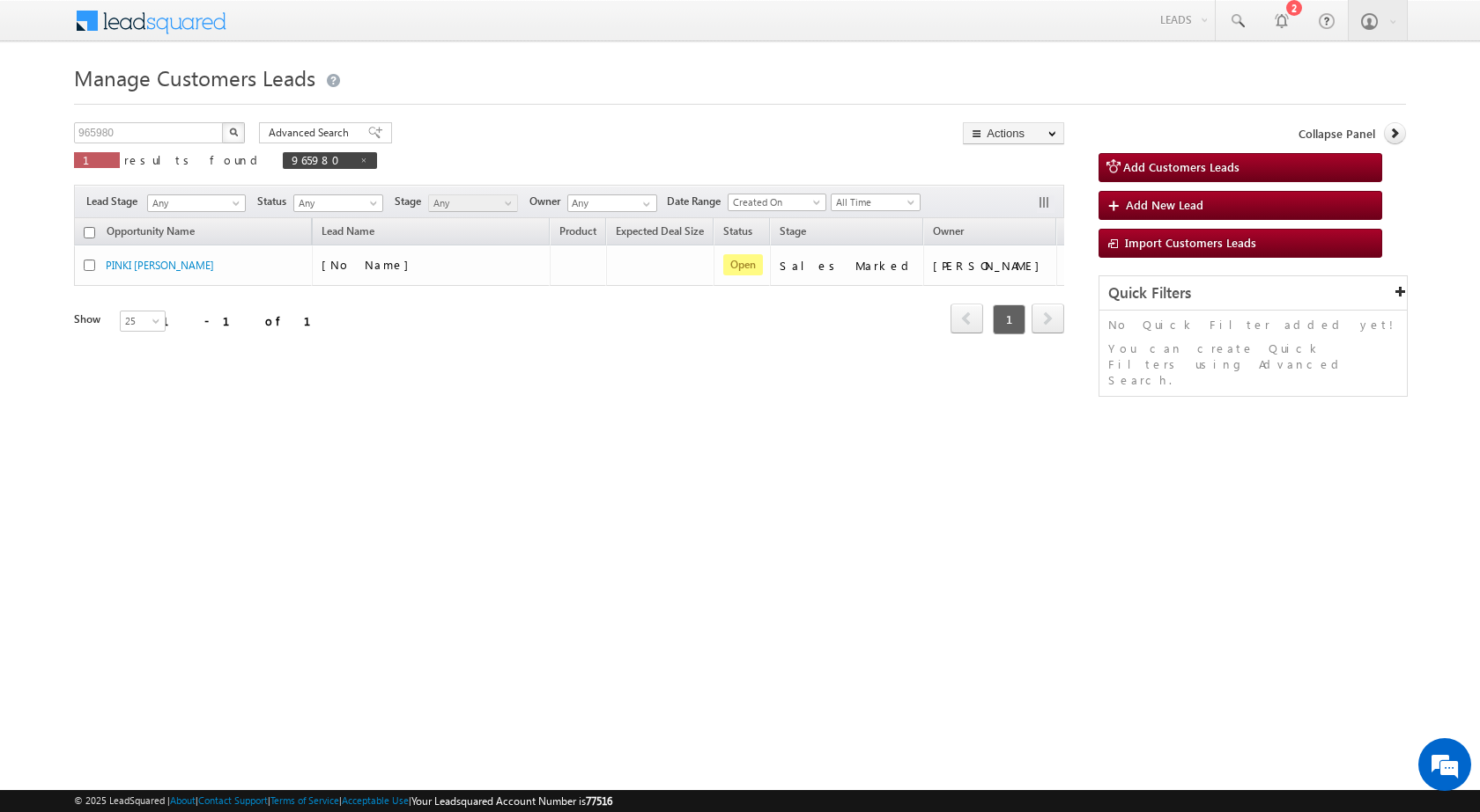
drag, startPoint x: 164, startPoint y: 121, endPoint x: 27, endPoint y: 128, distance: 137.2
click at [27, 128] on body "Menu [PERSON_NAME] sitar a7@ks erve." at bounding box center [740, 249] width 1480 height 499
click at [167, 142] on input "965980" at bounding box center [149, 132] width 151 height 21
paste input "99"
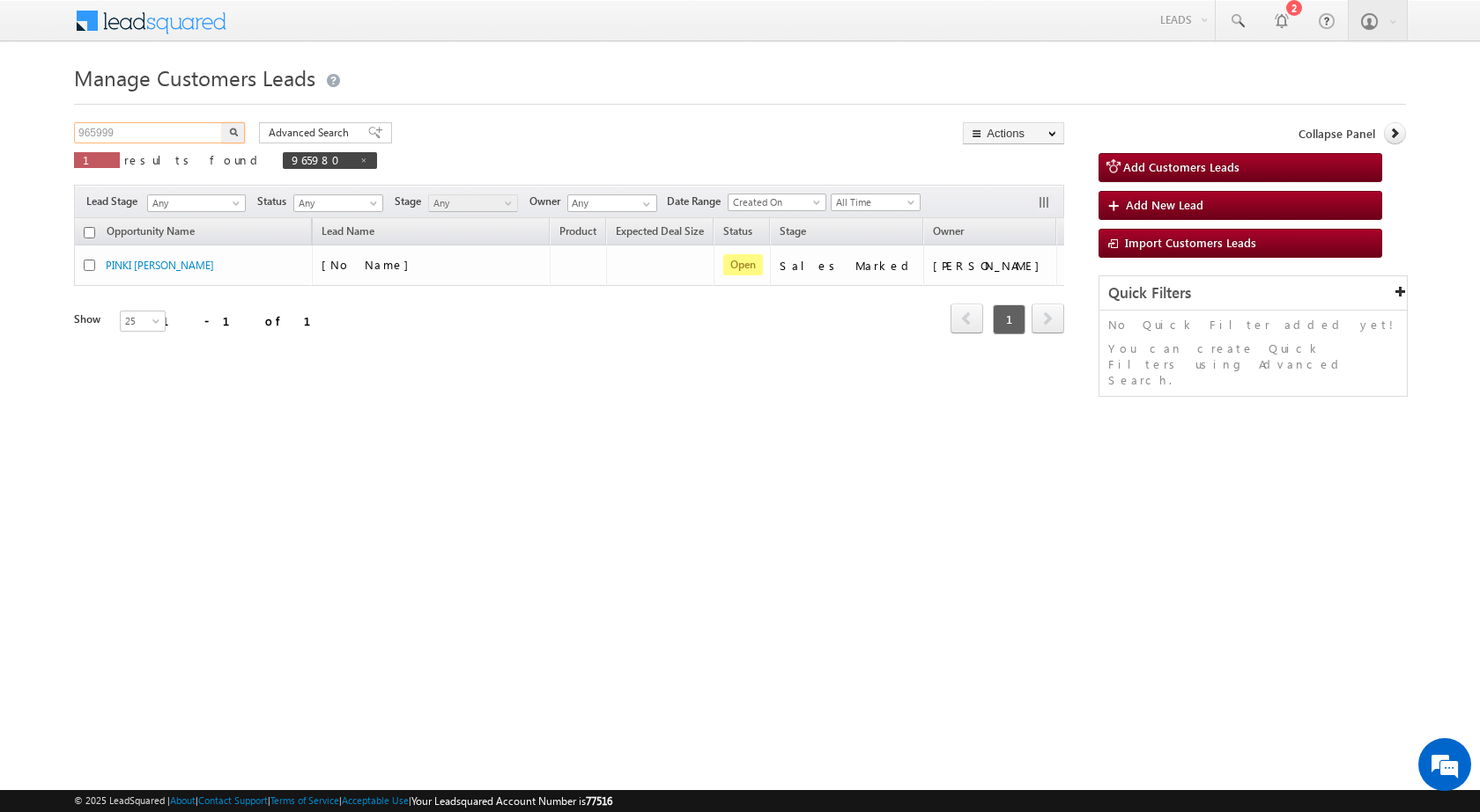
type input "965999"
click at [222, 122] on button "button" at bounding box center [233, 132] width 23 height 21
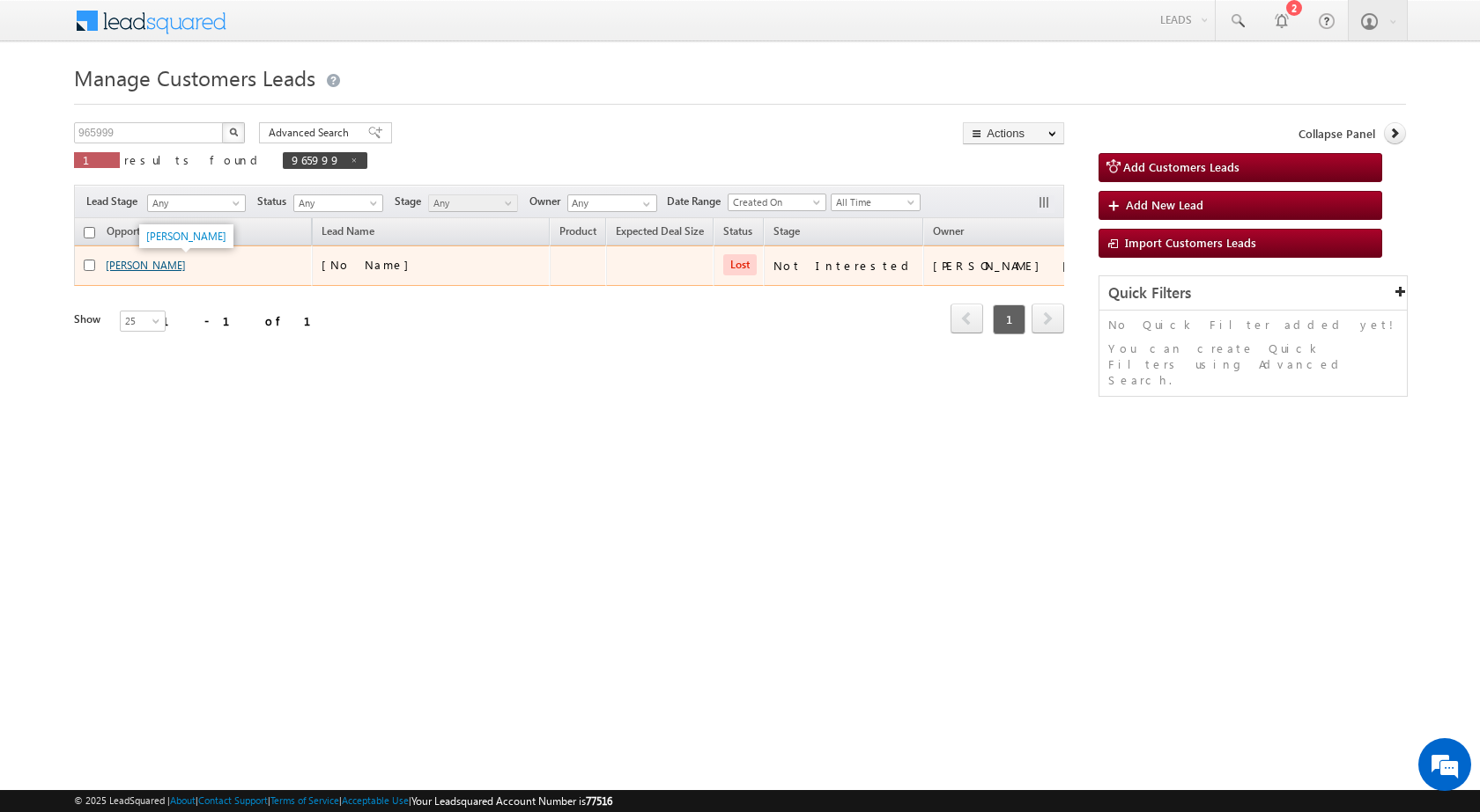
click at [140, 264] on link "[PERSON_NAME]" at bounding box center [146, 265] width 80 height 13
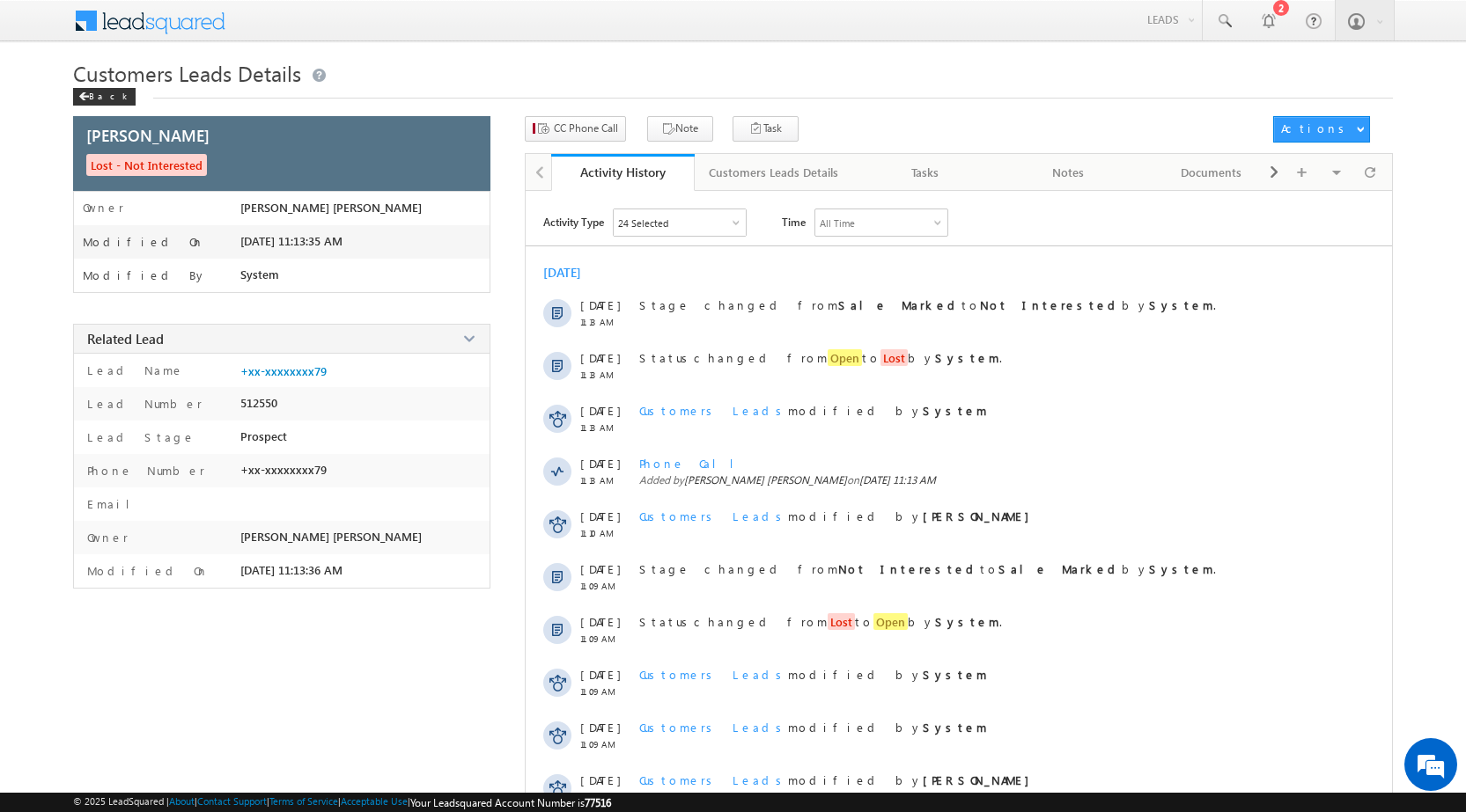
click at [88, 79] on span "Customers Leads Details" at bounding box center [186, 73] width 228 height 28
click at [89, 94] on div "Back" at bounding box center [104, 97] width 62 height 18
